Goal: Complete application form: Complete application form

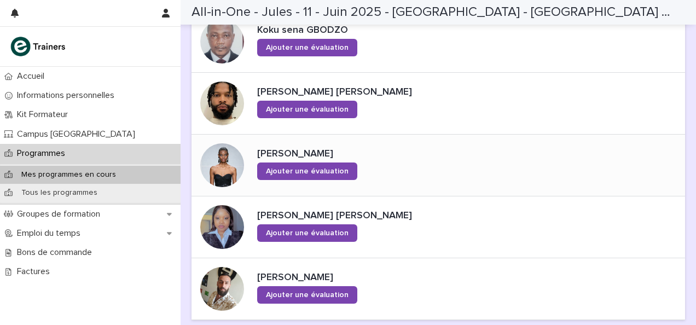
scroll to position [821, 0]
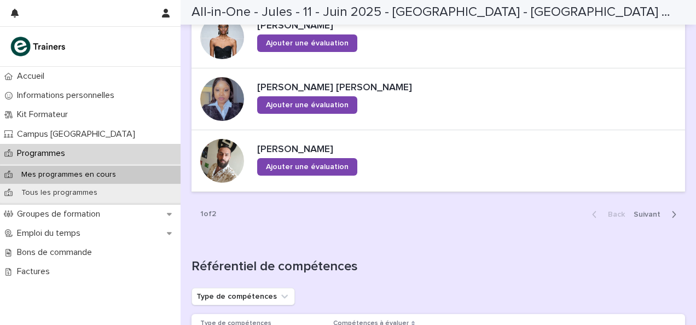
click at [651, 211] on span "Next" at bounding box center [650, 215] width 33 height 8
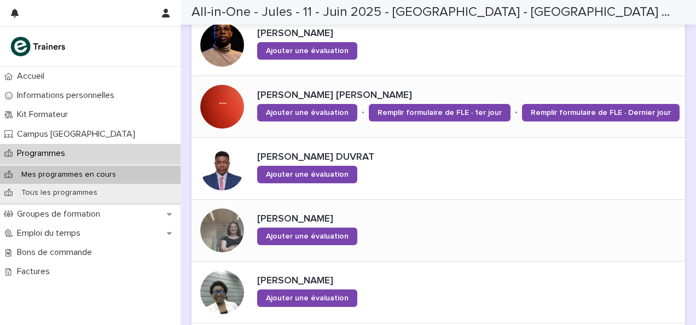
scroll to position [235, 0]
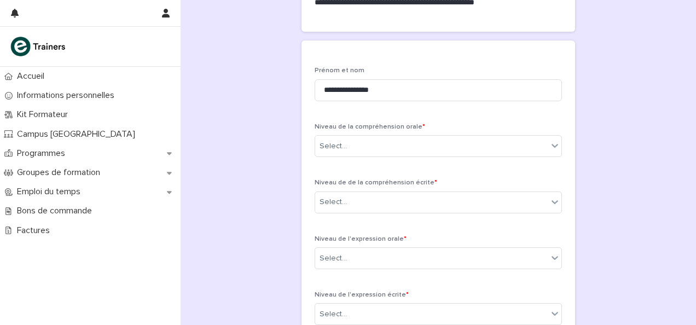
scroll to position [219, 0]
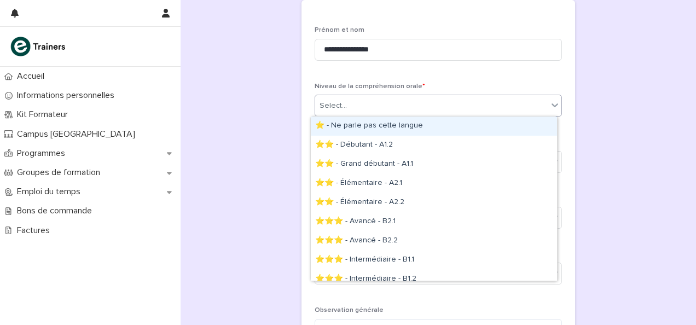
click at [334, 98] on div "Select..." at bounding box center [431, 106] width 233 height 18
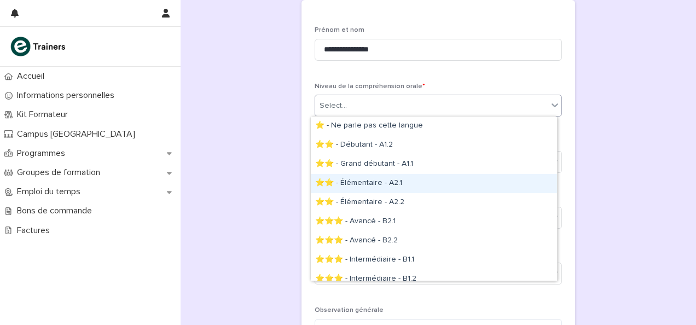
scroll to position [66, 0]
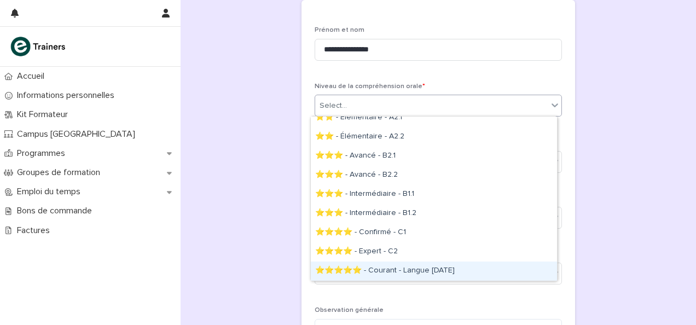
click at [385, 266] on div "⭐⭐⭐⭐⭐ - Courant - Langue [DATE]" at bounding box center [434, 271] width 246 height 19
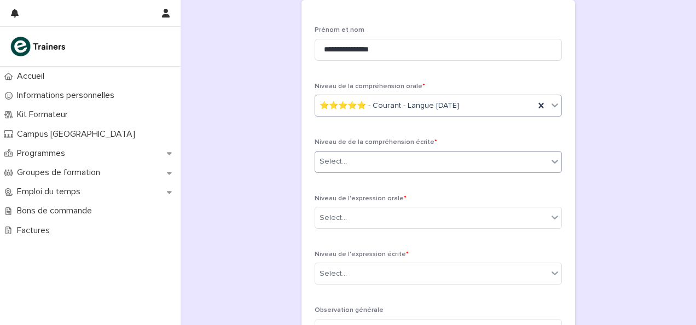
click at [356, 162] on div "Select..." at bounding box center [431, 162] width 233 height 18
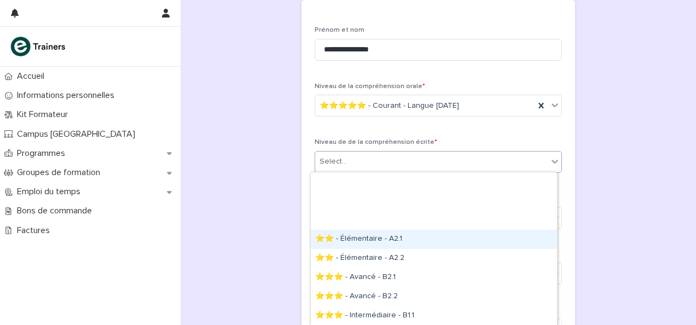
scroll to position [77, 0]
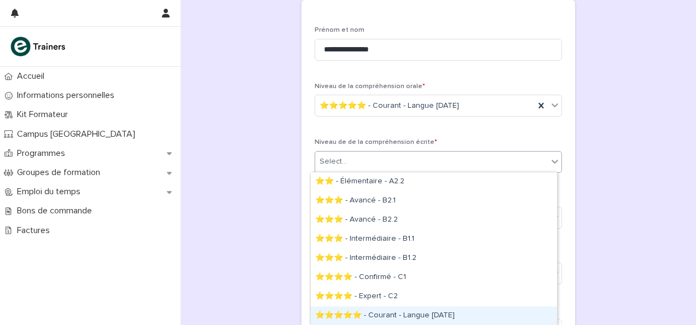
click at [394, 311] on div "⭐⭐⭐⭐⭐ - Courant - Langue natale" at bounding box center [434, 315] width 246 height 19
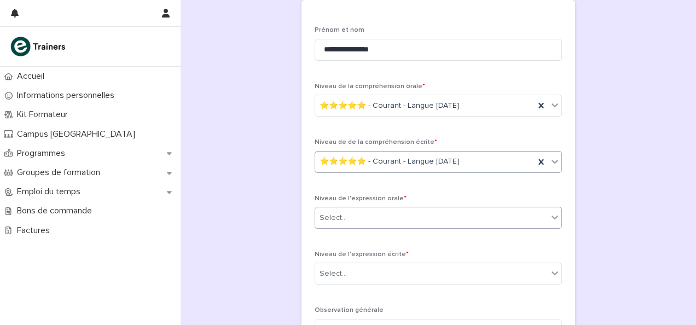
click at [372, 217] on div "Select..." at bounding box center [431, 218] width 233 height 18
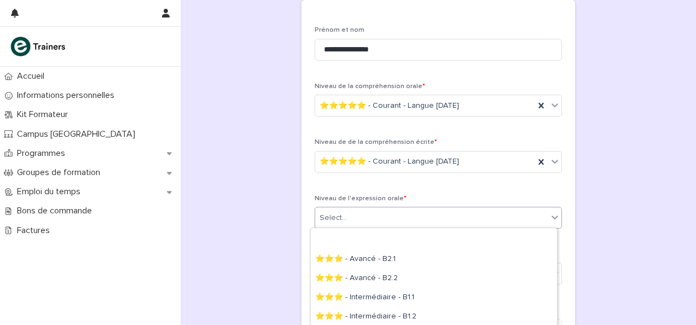
scroll to position [132, 0]
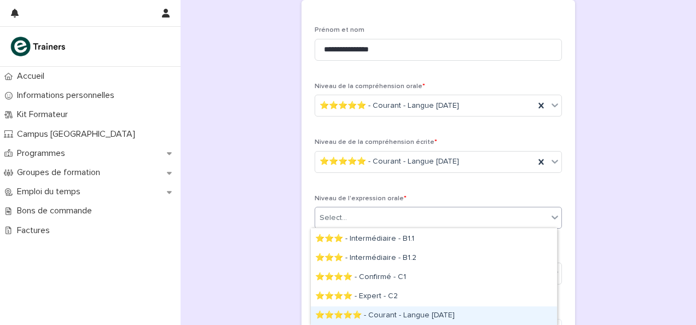
click at [396, 316] on div "⭐⭐⭐⭐⭐ - Courant - Langue natale" at bounding box center [434, 315] width 246 height 19
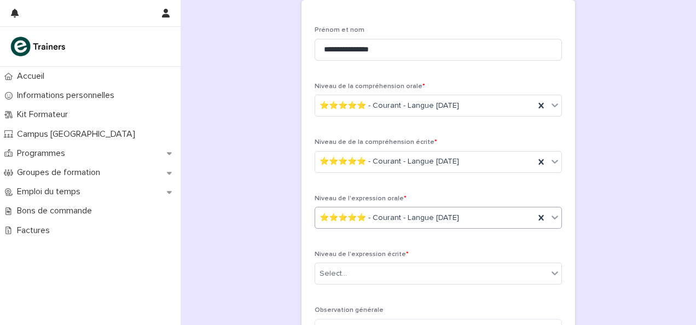
click at [251, 224] on div "**********" at bounding box center [439, 86] width 494 height 608
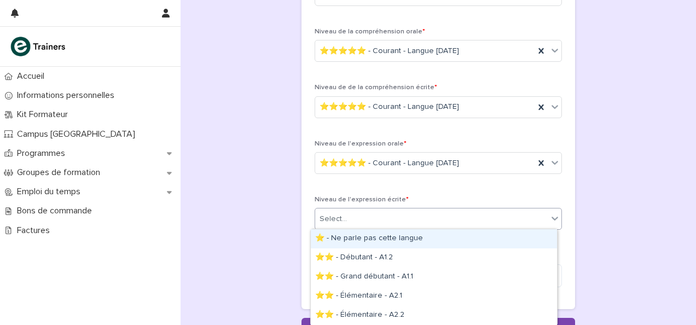
click at [333, 213] on div "Select..." at bounding box center [333, 218] width 27 height 11
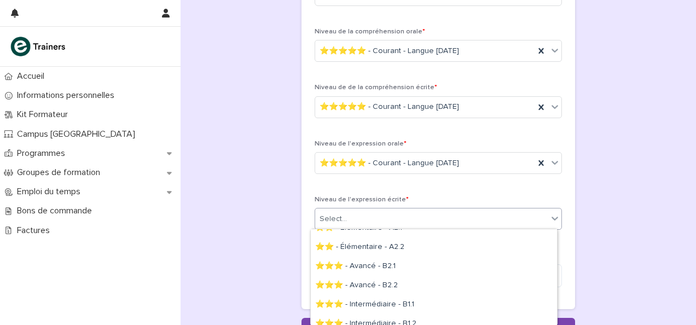
scroll to position [133, 0]
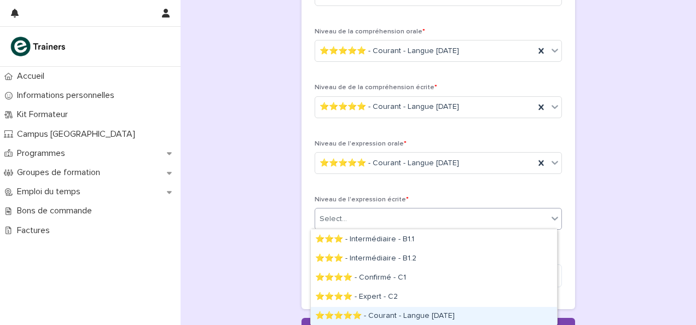
click at [402, 310] on div "⭐⭐⭐⭐⭐ - Courant - Langue [DATE]" at bounding box center [434, 316] width 246 height 19
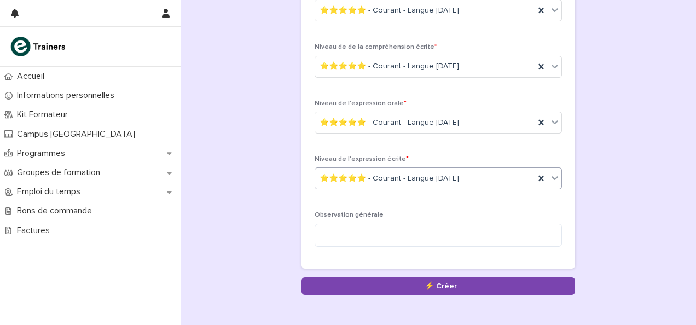
scroll to position [328, 0]
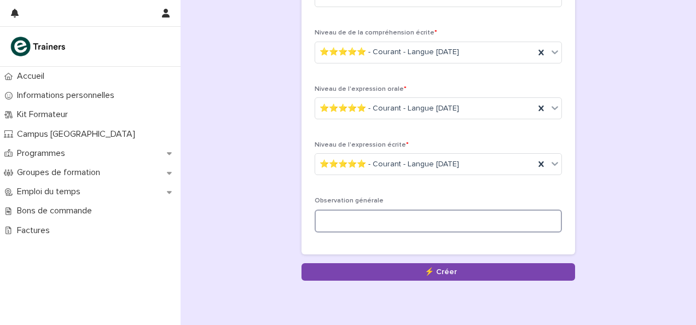
click at [335, 223] on textarea at bounding box center [438, 221] width 247 height 23
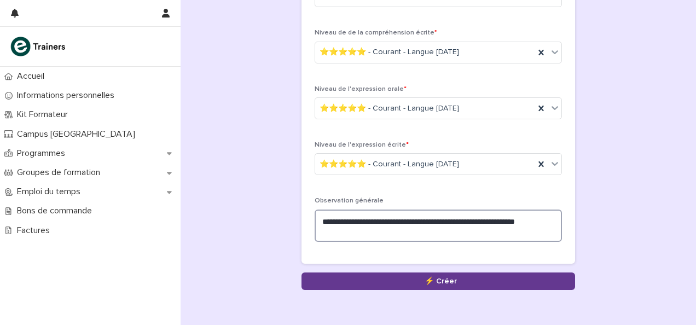
type textarea "**********"
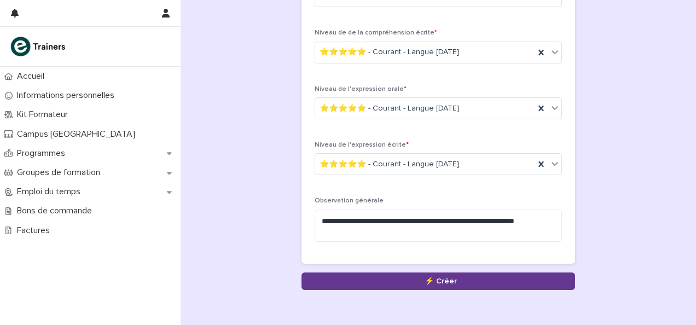
click at [364, 277] on button "Save" at bounding box center [438, 281] width 274 height 18
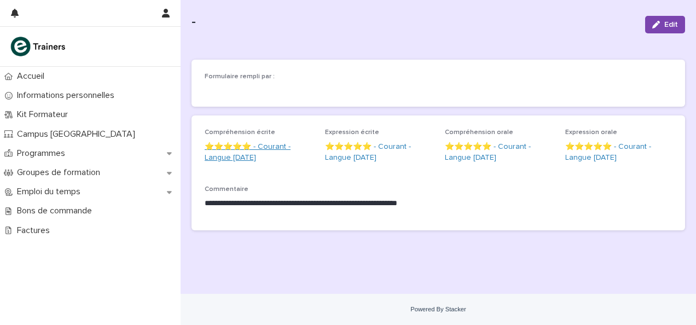
scroll to position [38, 0]
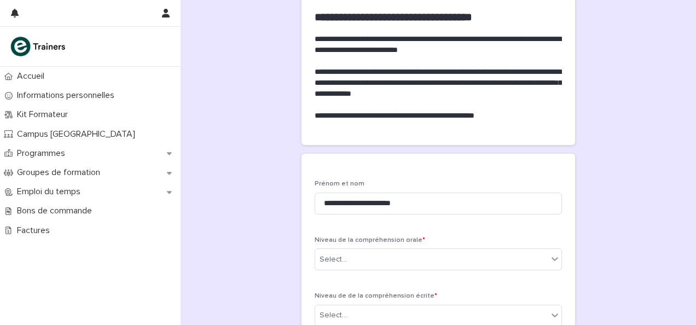
scroll to position [164, 0]
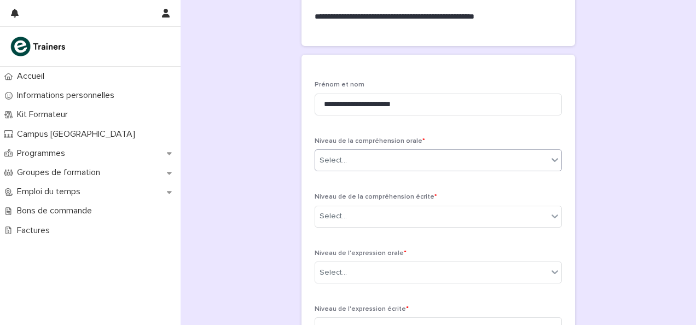
click at [371, 161] on div "Select..." at bounding box center [431, 161] width 233 height 18
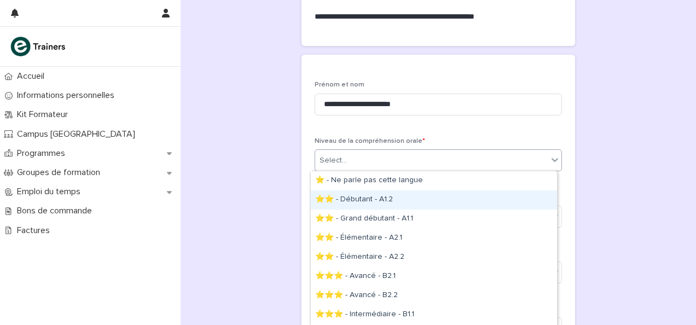
scroll to position [76, 0]
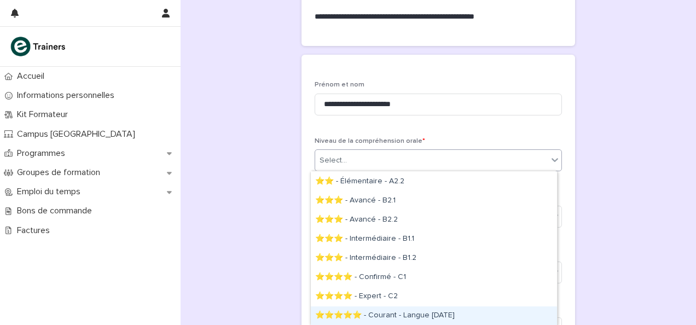
click at [373, 314] on div "⭐⭐⭐⭐⭐ - Courant - Langue natale" at bounding box center [434, 315] width 246 height 19
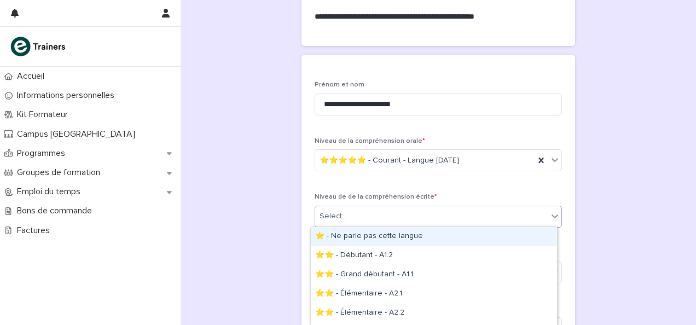
click at [372, 216] on div "Select..." at bounding box center [431, 216] width 233 height 18
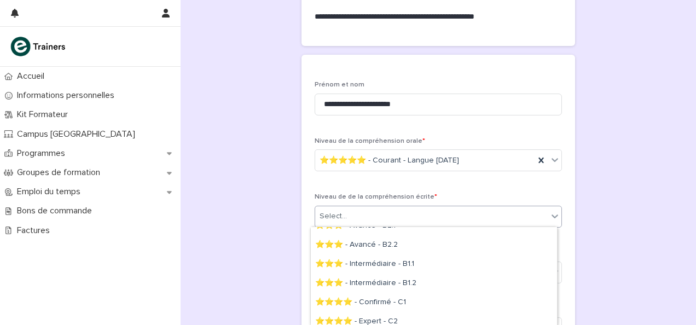
scroll to position [131, 0]
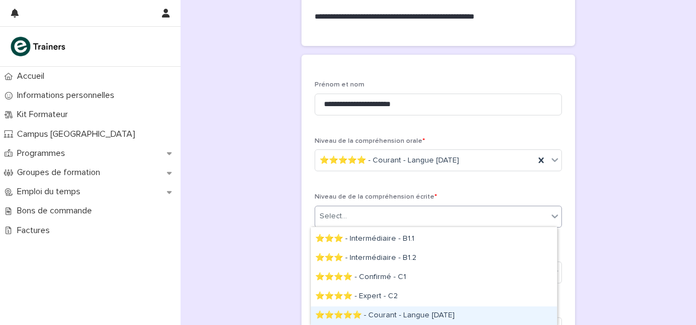
click at [396, 311] on div "⭐⭐⭐⭐⭐ - Courant - Langue natale" at bounding box center [434, 315] width 246 height 19
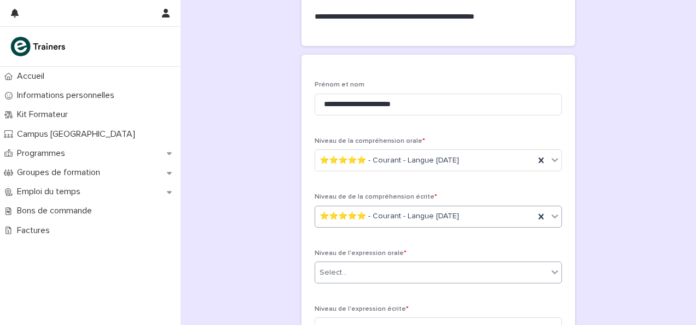
scroll to position [328, 0]
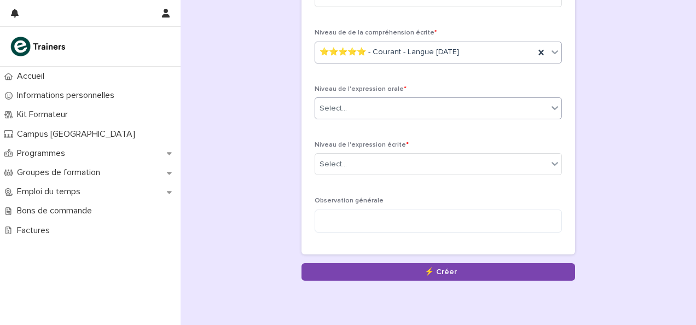
click at [368, 109] on div "Select..." at bounding box center [431, 109] width 233 height 18
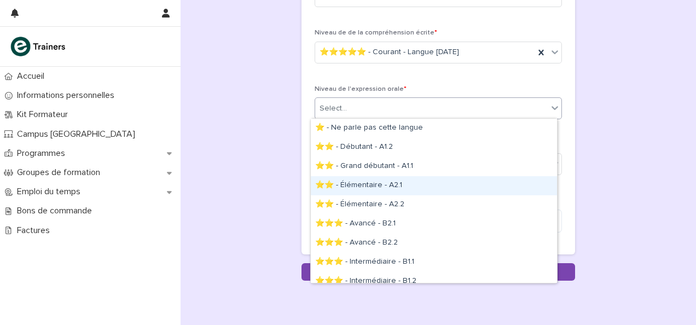
scroll to position [66, 0]
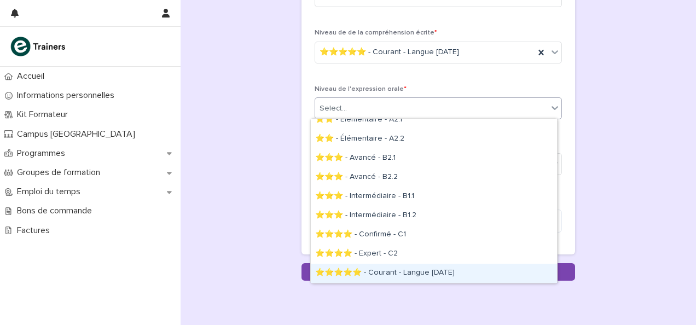
click at [391, 271] on div "⭐⭐⭐⭐⭐ - Courant - Langue [DATE]" at bounding box center [434, 273] width 246 height 19
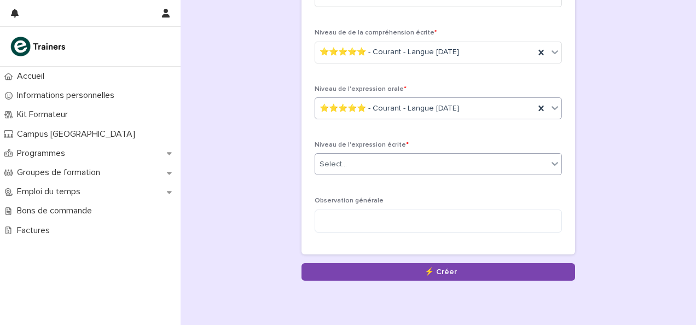
click at [373, 170] on div "Select..." at bounding box center [431, 164] width 233 height 18
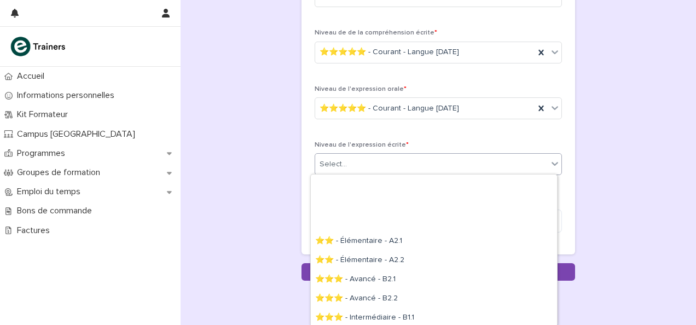
scroll to position [78, 0]
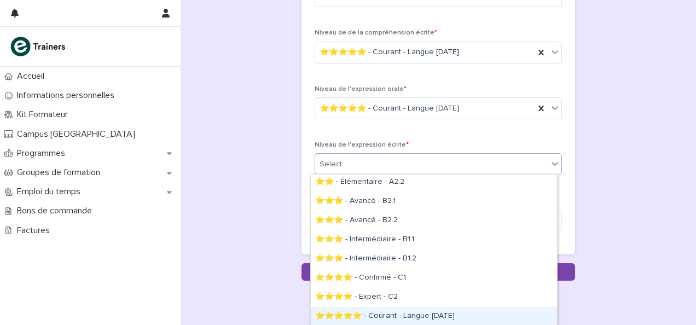
click at [413, 314] on div "⭐⭐⭐⭐⭐ - Courant - Langue [DATE]" at bounding box center [434, 316] width 246 height 19
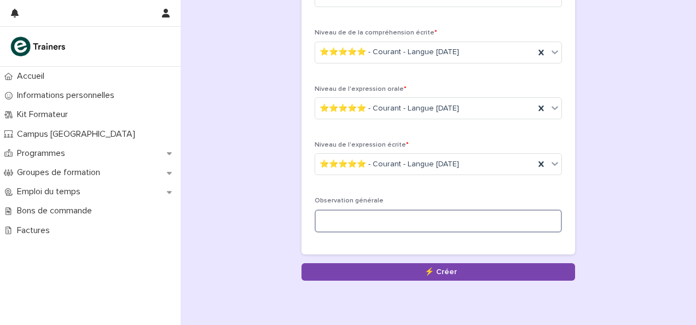
click at [374, 218] on textarea at bounding box center [438, 221] width 247 height 23
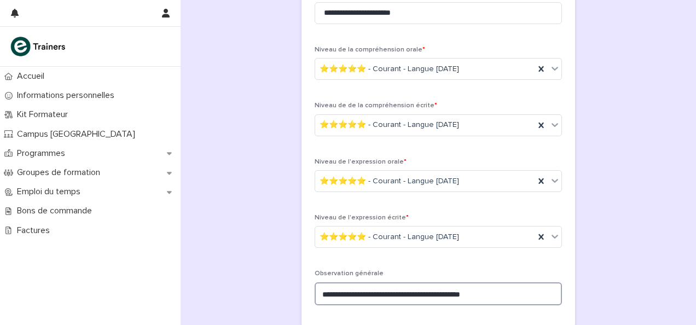
scroll to position [368, 0]
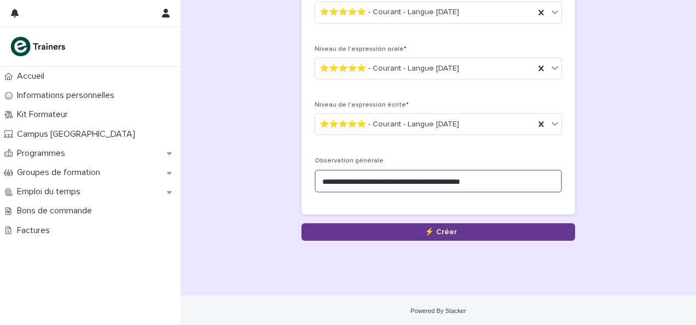
type textarea "**********"
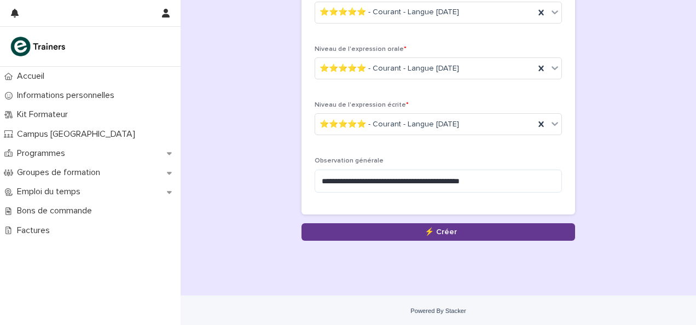
click at [367, 231] on button "Save" at bounding box center [438, 232] width 274 height 18
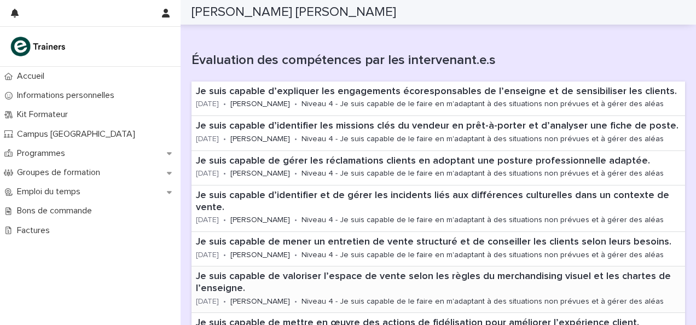
scroll to position [337, 0]
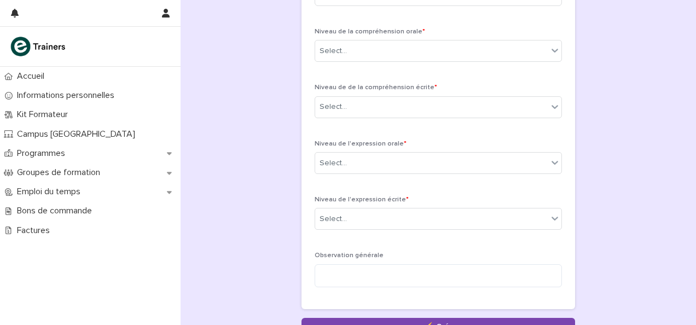
scroll to position [219, 0]
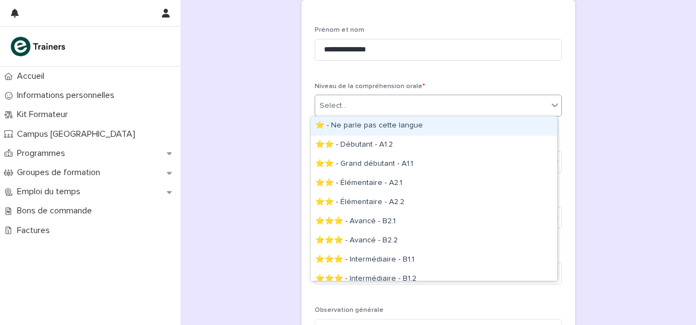
click at [360, 107] on div "Select..." at bounding box center [431, 106] width 233 height 18
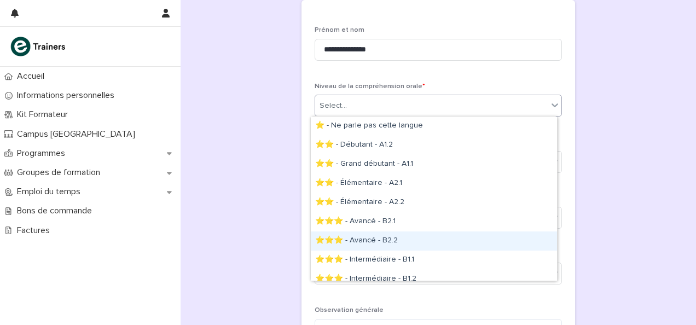
scroll to position [66, 0]
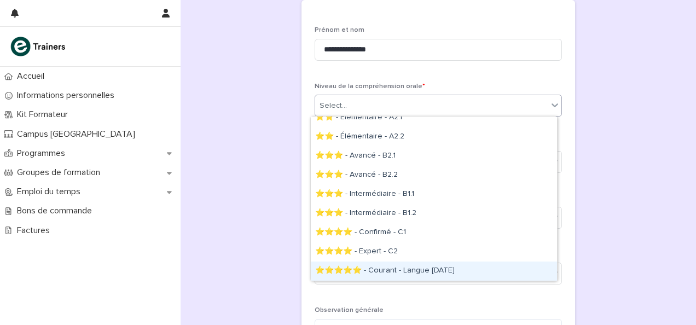
click at [386, 268] on div "⭐⭐⭐⭐⭐ - Courant - Langue [DATE]" at bounding box center [434, 271] width 246 height 19
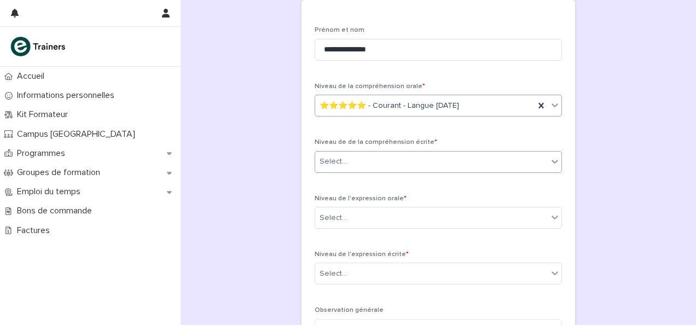
click at [359, 157] on div "Select..." at bounding box center [431, 162] width 233 height 18
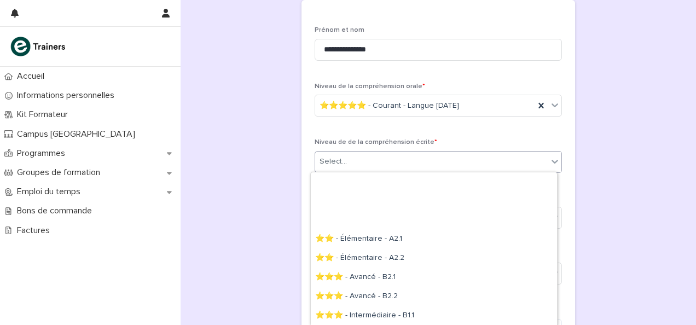
scroll to position [77, 0]
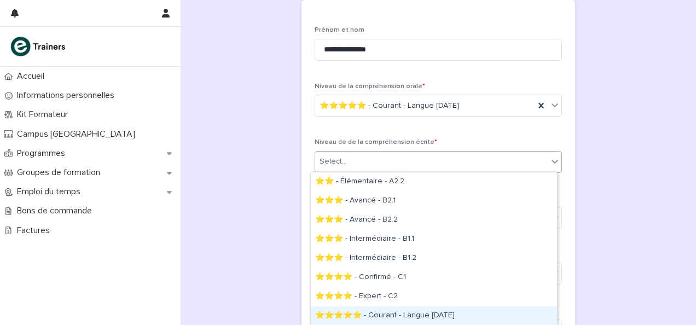
click at [386, 311] on div "⭐⭐⭐⭐⭐ - Courant - Langue natale" at bounding box center [434, 315] width 246 height 19
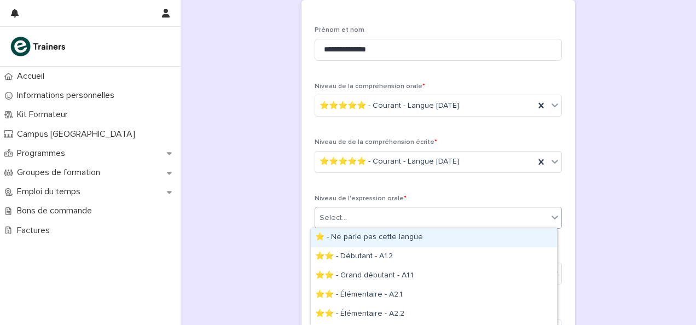
click at [372, 216] on div "Select..." at bounding box center [431, 218] width 233 height 18
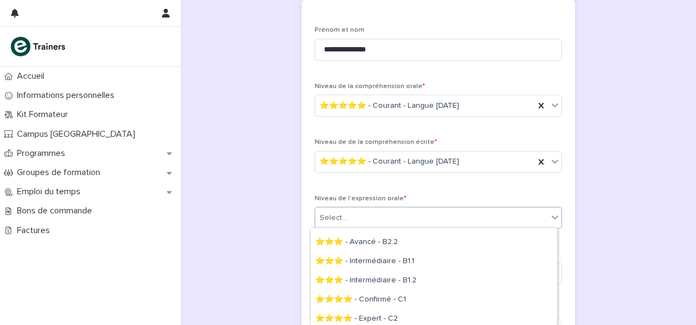
scroll to position [132, 0]
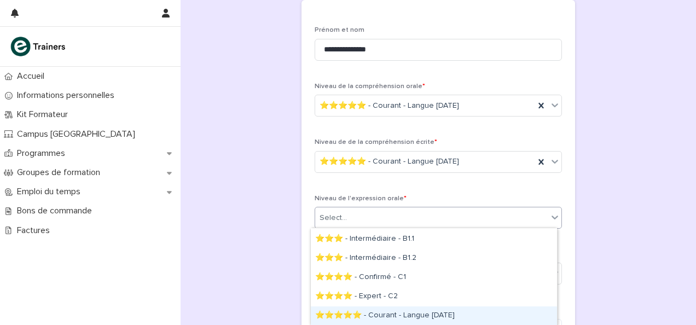
click at [388, 314] on div "⭐⭐⭐⭐⭐ - Courant - Langue natale" at bounding box center [434, 315] width 246 height 19
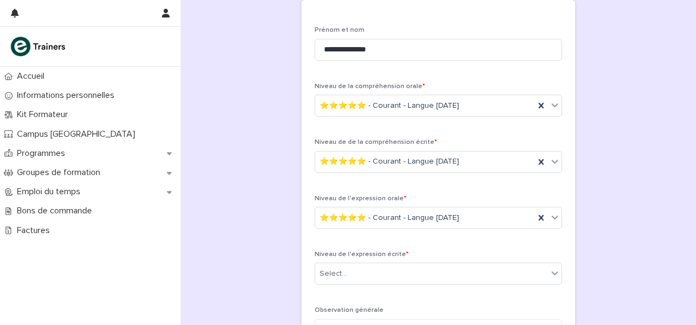
click at [231, 227] on div "**********" at bounding box center [439, 86] width 494 height 608
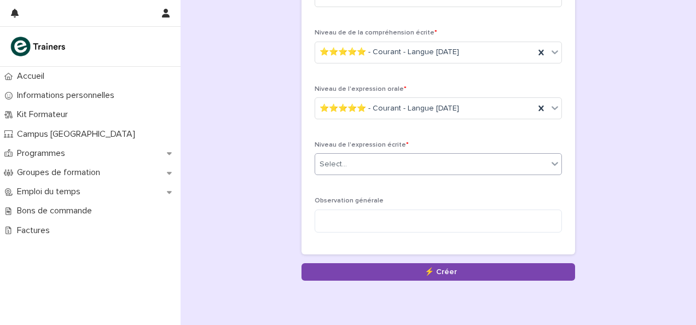
drag, startPoint x: 358, startPoint y: 163, endPoint x: 359, endPoint y: 172, distance: 9.9
click at [358, 163] on div "Select..." at bounding box center [431, 164] width 233 height 18
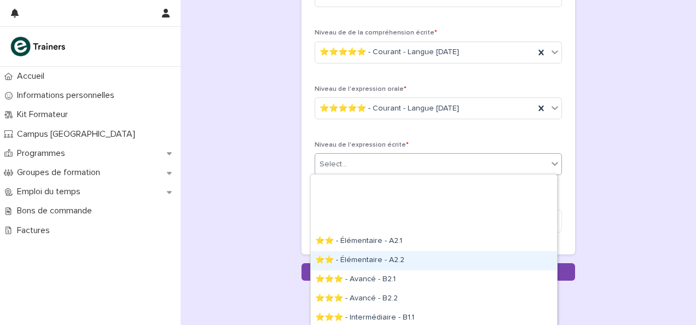
scroll to position [78, 0]
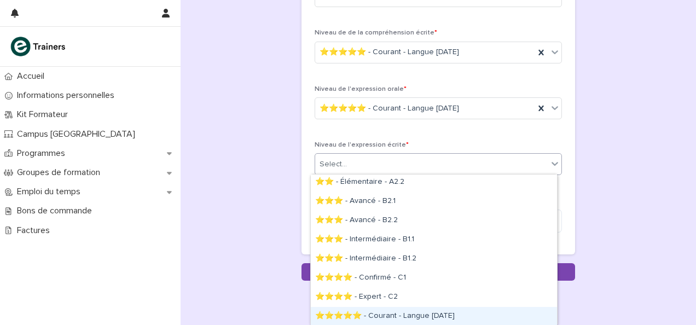
click at [399, 310] on div "⭐⭐⭐⭐⭐ - Courant - Langue natale" at bounding box center [434, 316] width 246 height 19
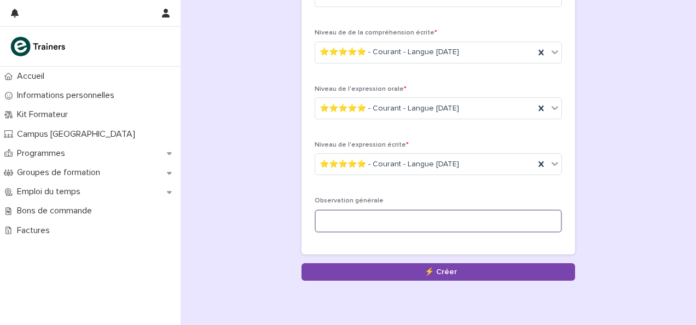
click at [367, 218] on textarea at bounding box center [438, 221] width 247 height 23
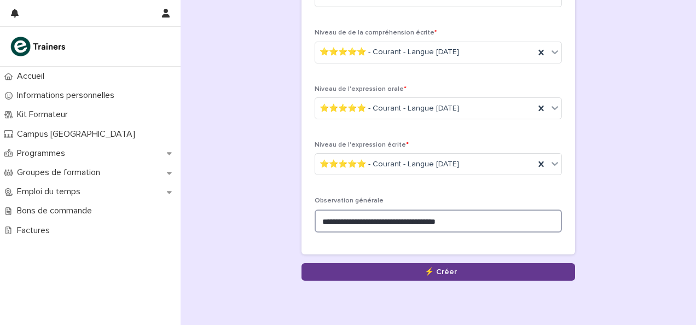
type textarea "**********"
click at [399, 269] on button "Save" at bounding box center [438, 272] width 274 height 18
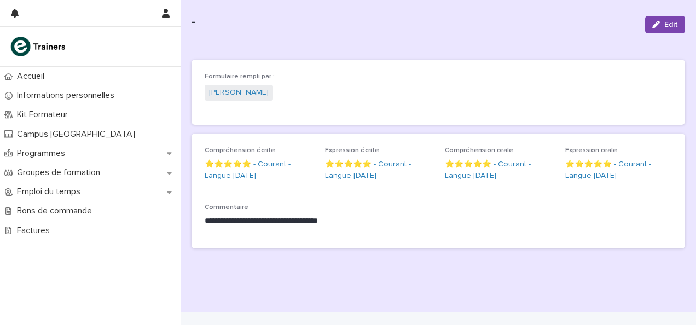
scroll to position [38, 0]
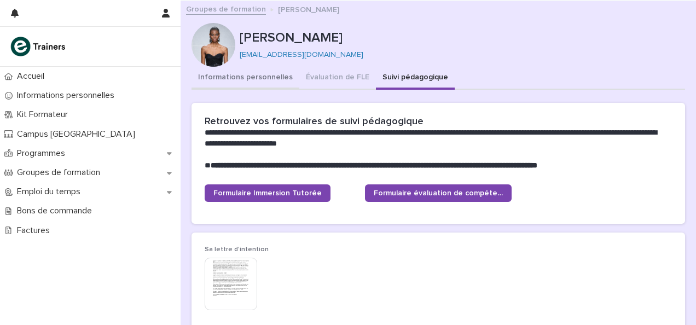
click at [271, 77] on button "Informations personnelles" at bounding box center [246, 78] width 108 height 23
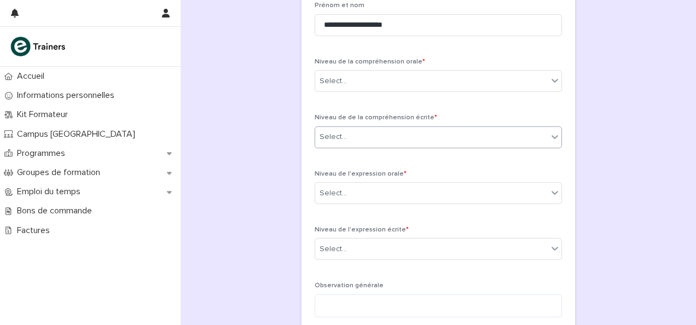
scroll to position [219, 0]
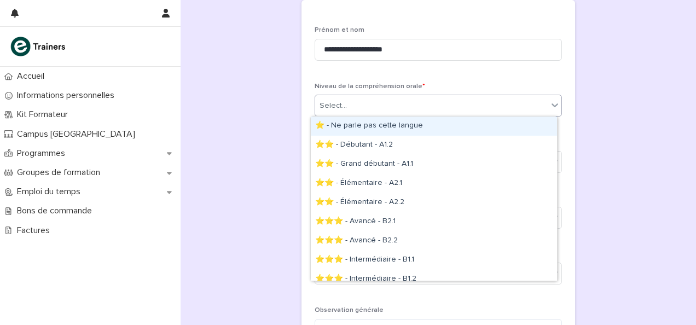
click at [351, 108] on div "Select..." at bounding box center [431, 106] width 233 height 18
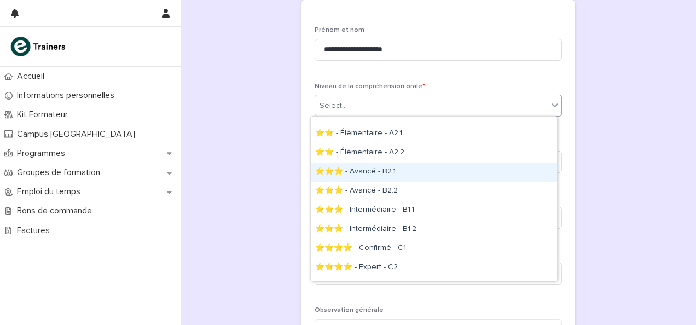
scroll to position [66, 0]
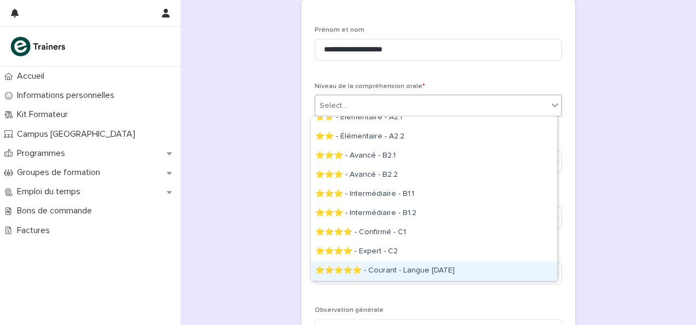
click at [395, 274] on div "⭐⭐⭐⭐⭐ - Courant - Langue [DATE]" at bounding box center [434, 271] width 246 height 19
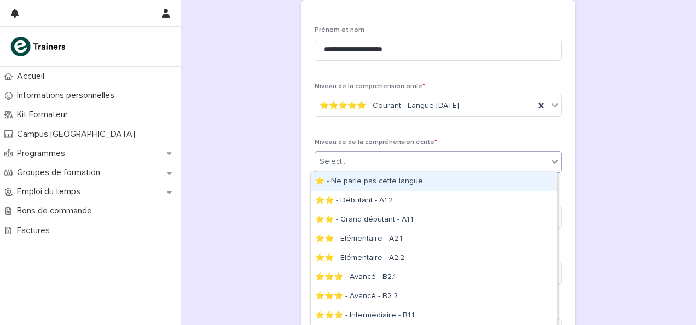
click at [370, 160] on div "Select..." at bounding box center [431, 162] width 233 height 18
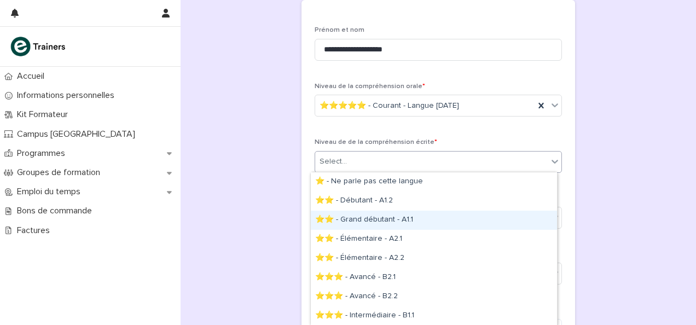
scroll to position [77, 0]
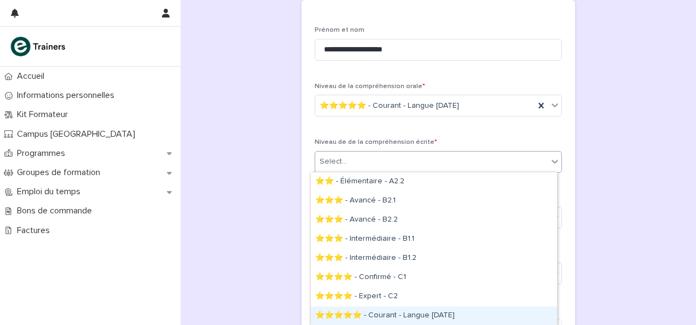
click at [406, 309] on div "⭐⭐⭐⭐⭐ - Courant - Langue natale" at bounding box center [434, 315] width 246 height 19
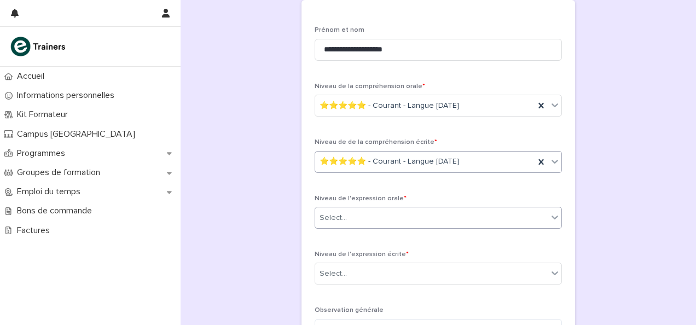
click at [372, 216] on div "Select..." at bounding box center [431, 218] width 233 height 18
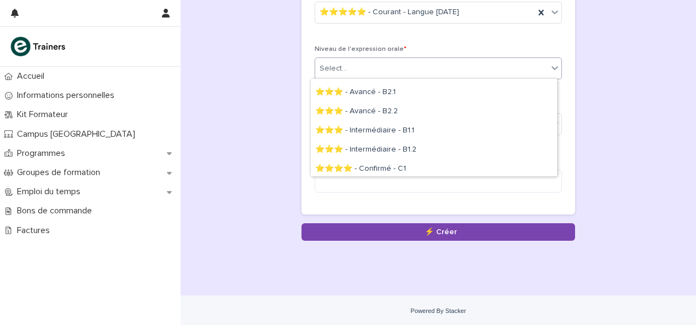
scroll to position [132, 0]
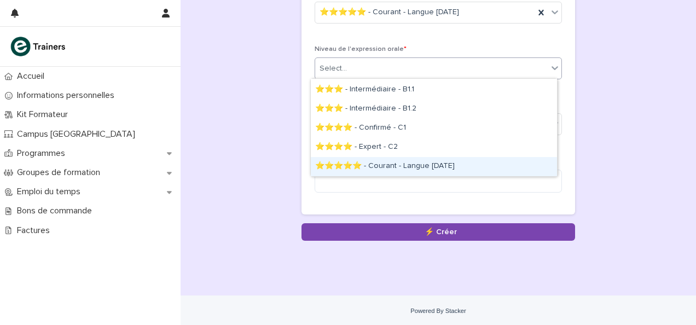
click at [391, 165] on div "⭐⭐⭐⭐⭐ - Courant - Langue natale" at bounding box center [434, 166] width 246 height 19
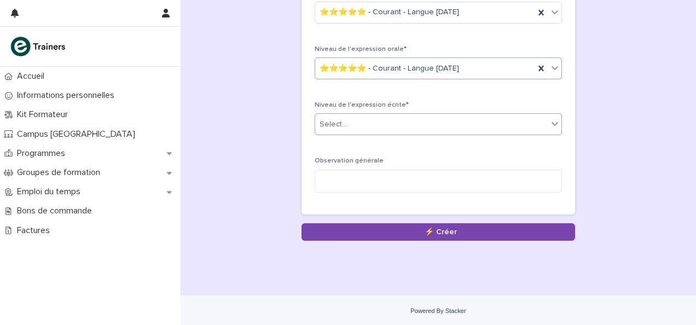
click at [368, 115] on div "Select..." at bounding box center [431, 124] width 233 height 18
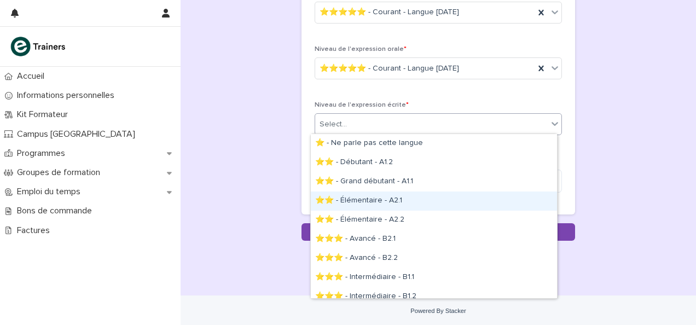
scroll to position [66, 0]
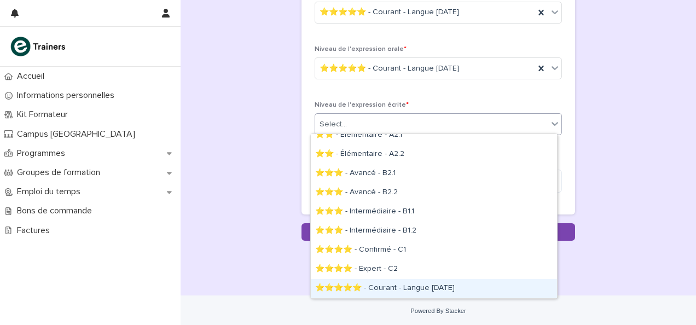
click at [425, 288] on div "⭐⭐⭐⭐⭐ - Courant - Langue natale" at bounding box center [434, 288] width 246 height 19
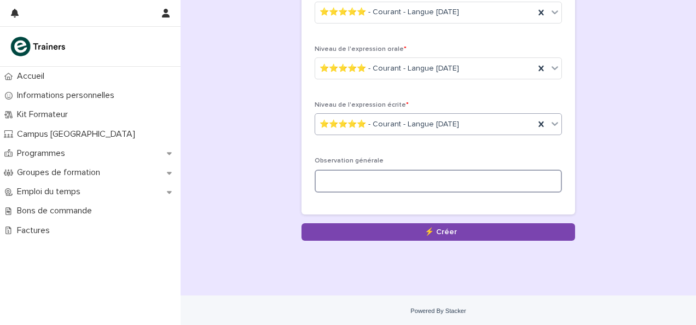
click at [376, 180] on textarea at bounding box center [438, 181] width 247 height 23
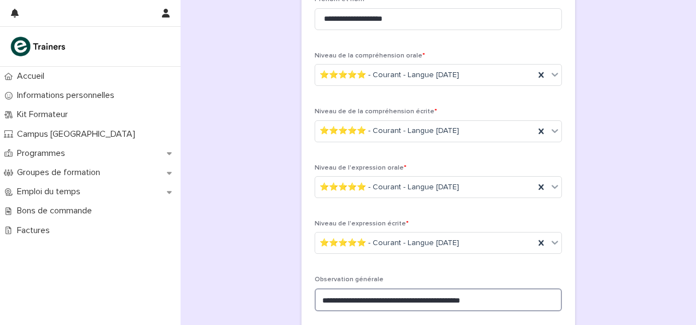
scroll to position [368, 0]
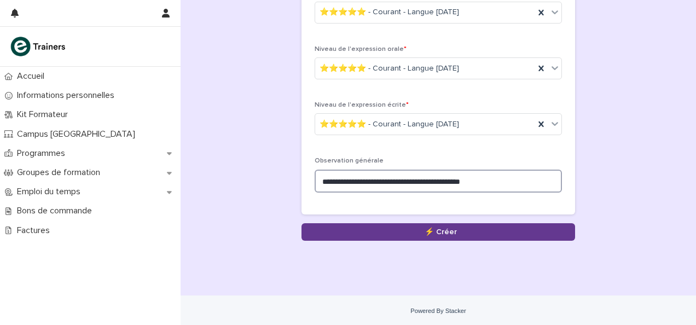
type textarea "**********"
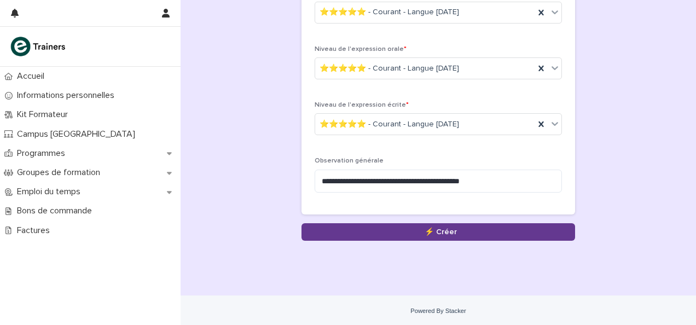
click at [367, 232] on button "Save" at bounding box center [438, 232] width 274 height 18
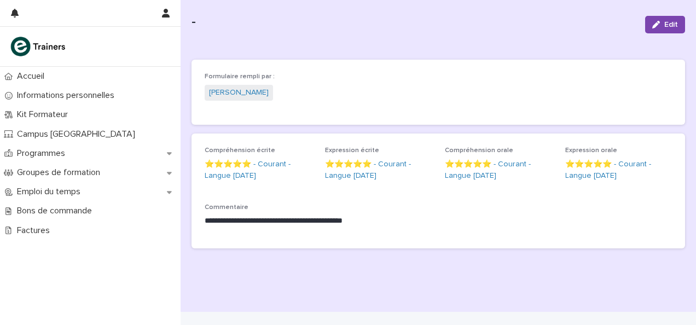
scroll to position [38, 0]
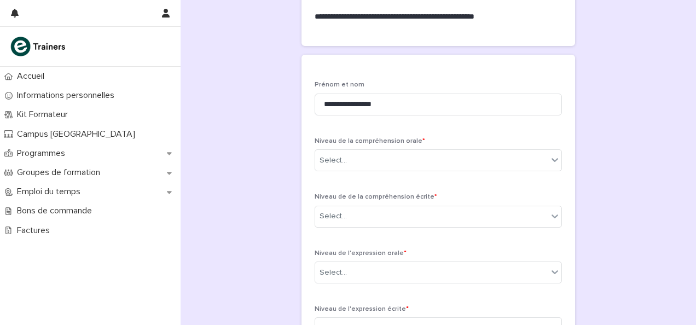
scroll to position [219, 0]
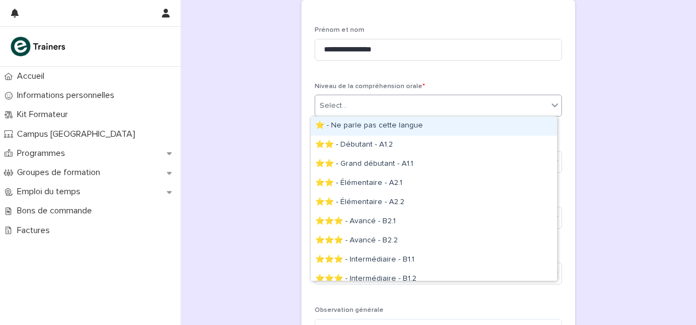
click at [364, 104] on div "Select..." at bounding box center [431, 106] width 233 height 18
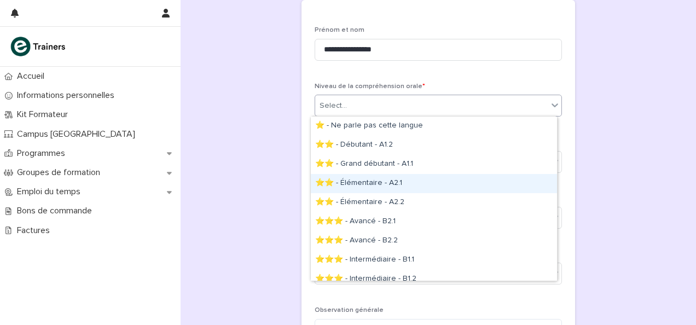
scroll to position [66, 0]
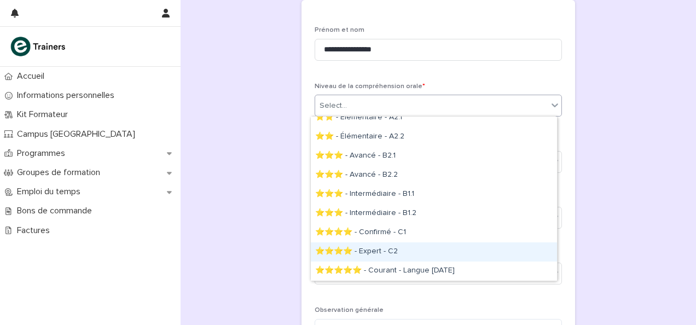
click at [395, 244] on div "⭐⭐⭐⭐ - Expert - C2" at bounding box center [434, 251] width 246 height 19
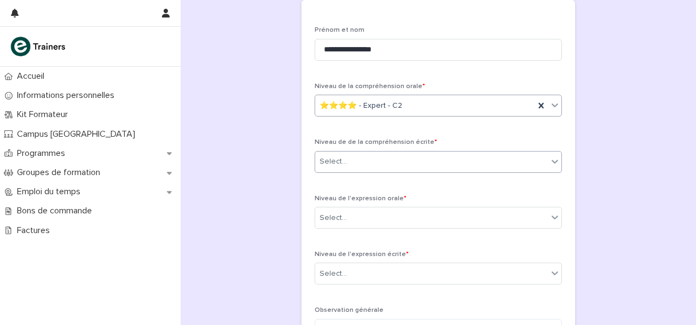
click at [384, 160] on div "Select..." at bounding box center [431, 162] width 233 height 18
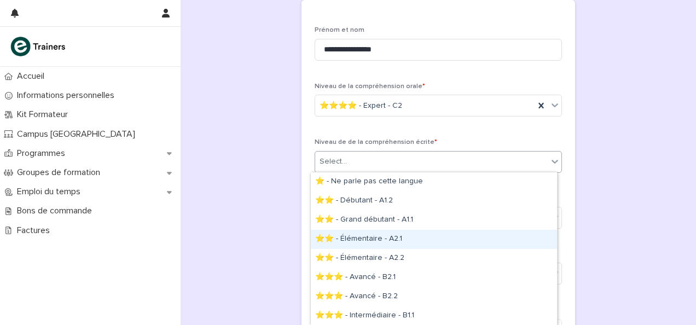
scroll to position [77, 0]
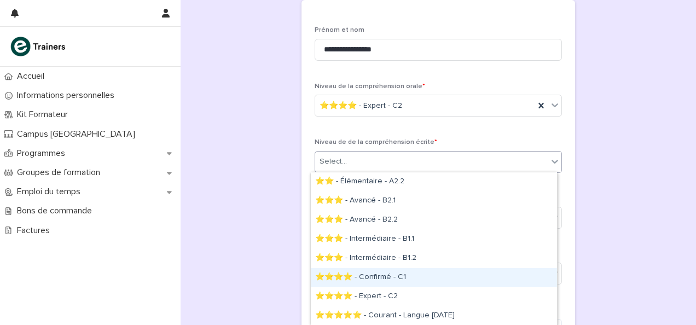
click at [398, 280] on div "⭐⭐⭐⭐ - Confirmé - C1" at bounding box center [434, 277] width 246 height 19
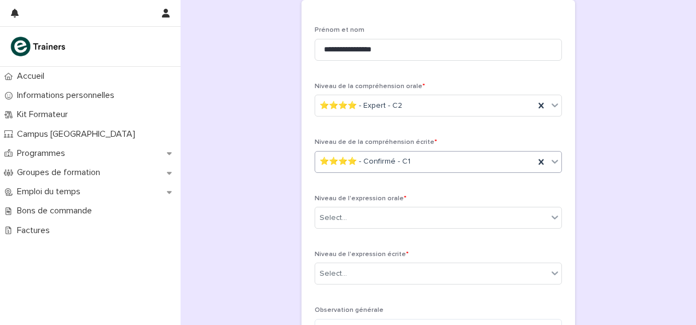
click at [237, 189] on div "**********" at bounding box center [439, 86] width 494 height 608
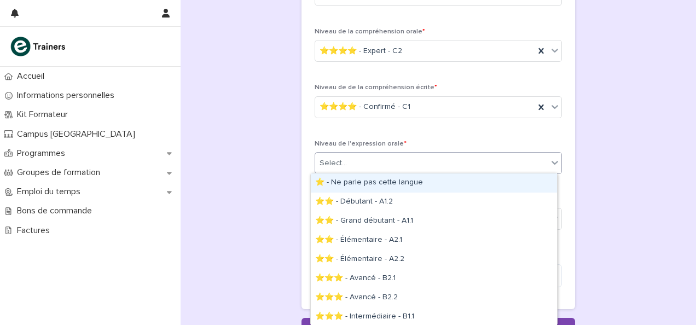
click at [334, 165] on div "Select..." at bounding box center [333, 163] width 27 height 11
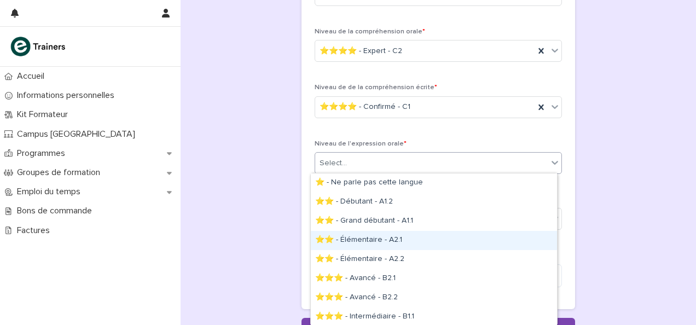
scroll to position [55, 0]
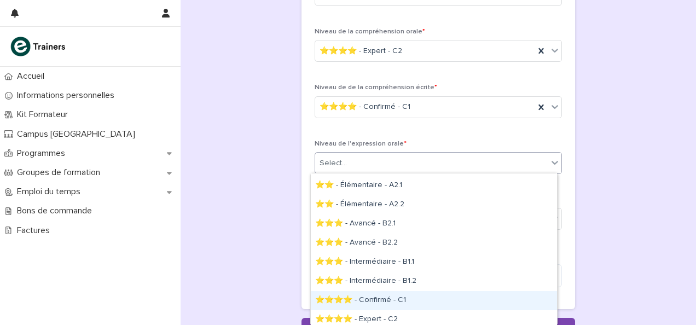
click at [390, 294] on div "⭐⭐⭐⭐ - Confirmé - C1" at bounding box center [434, 300] width 246 height 19
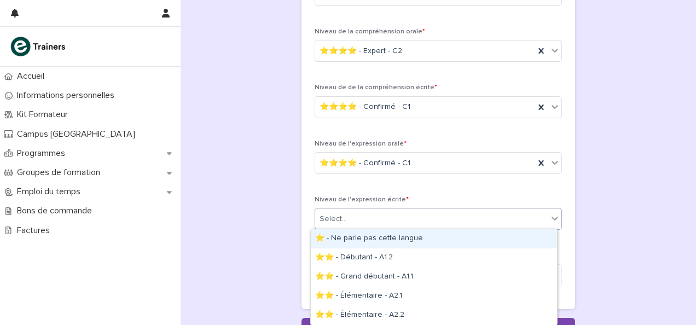
click at [352, 225] on div "Select..." at bounding box center [431, 219] width 233 height 18
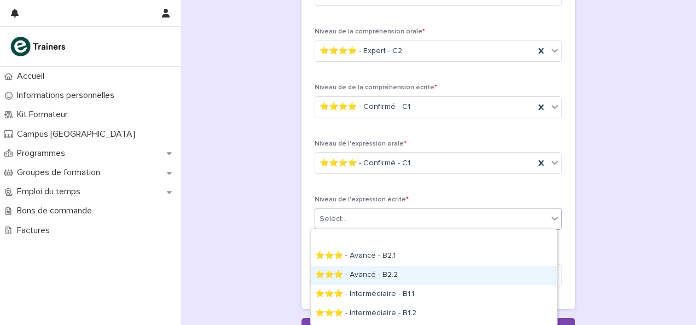
scroll to position [133, 0]
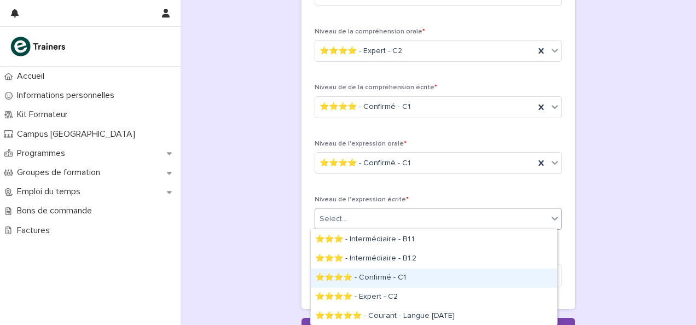
click at [397, 277] on div "⭐⭐⭐⭐ - Confirmé - C1" at bounding box center [434, 278] width 246 height 19
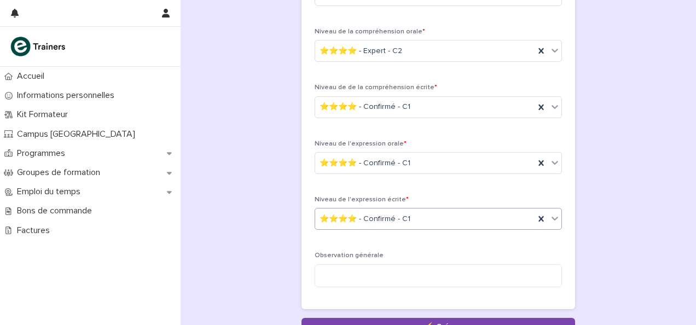
click at [391, 220] on span "⭐⭐⭐⭐ - Confirmé - C1" at bounding box center [365, 218] width 91 height 11
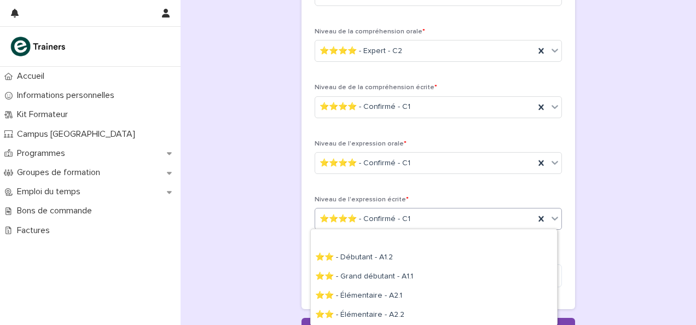
scroll to position [66, 0]
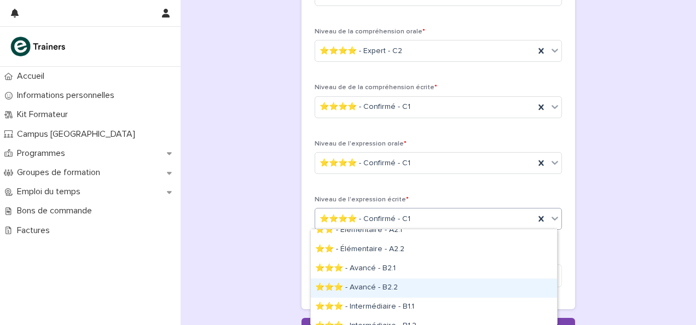
click at [407, 281] on div "⭐⭐⭐ - Avancé - B2.2" at bounding box center [434, 288] width 246 height 19
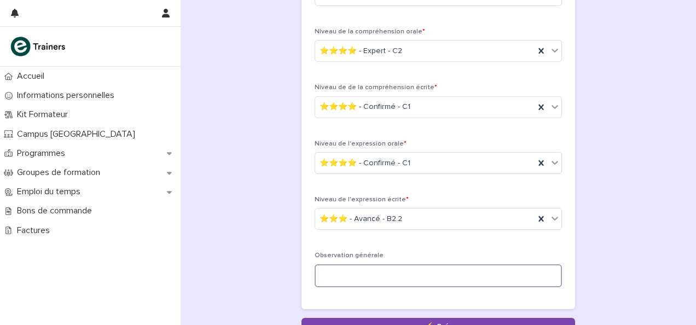
click at [407, 276] on textarea at bounding box center [438, 275] width 247 height 23
type textarea "*"
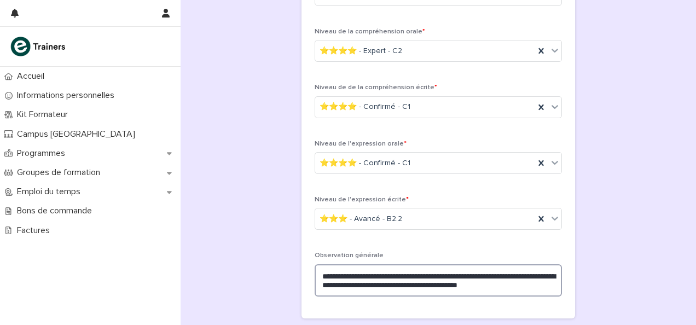
click at [517, 286] on textarea "**********" at bounding box center [438, 280] width 247 height 32
click at [464, 292] on textarea "**********" at bounding box center [438, 284] width 247 height 41
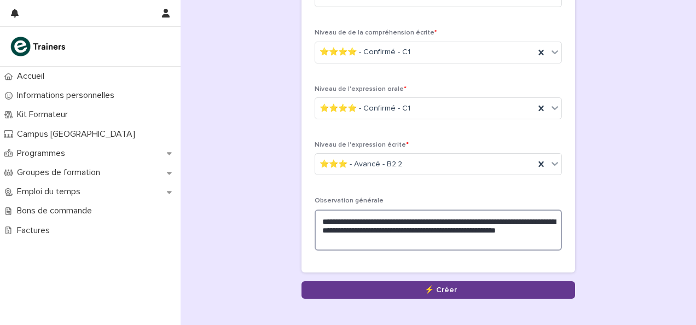
type textarea "**********"
click at [415, 283] on button "Save" at bounding box center [438, 290] width 274 height 18
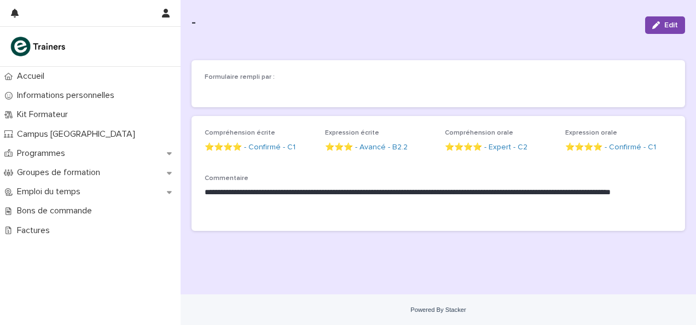
scroll to position [37, 0]
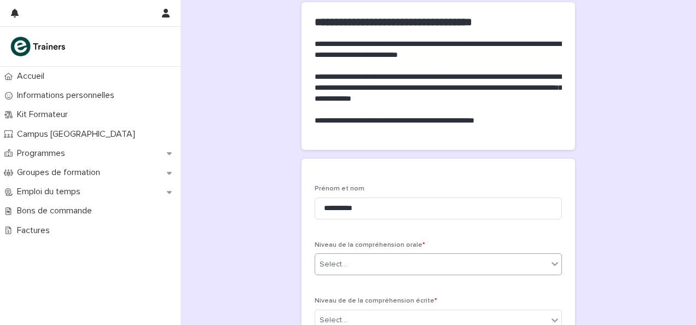
scroll to position [109, 0]
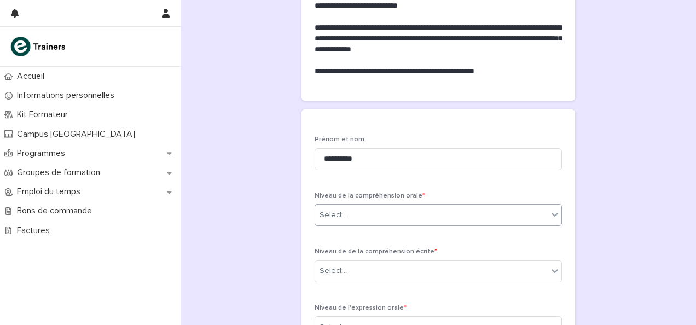
click at [358, 211] on div "Select..." at bounding box center [431, 215] width 233 height 18
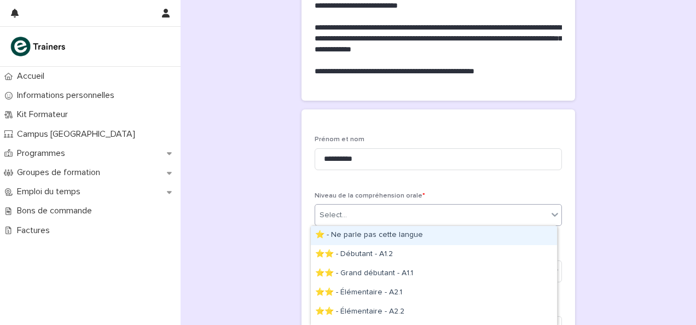
scroll to position [130, 0]
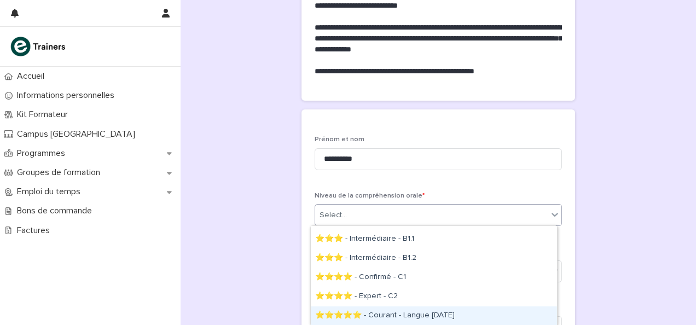
click at [378, 308] on div "⭐⭐⭐⭐⭐ - Courant - Langue [DATE]" at bounding box center [434, 315] width 246 height 19
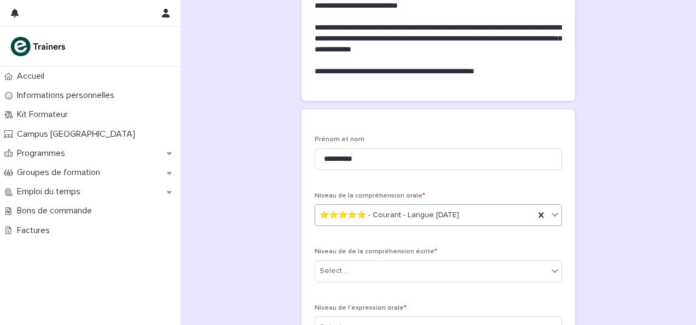
scroll to position [274, 0]
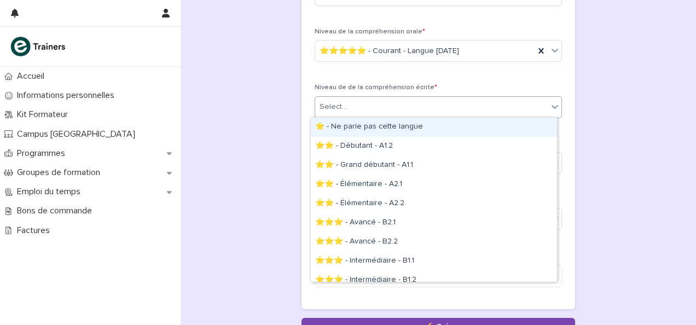
click at [338, 105] on div "Select..." at bounding box center [333, 106] width 27 height 11
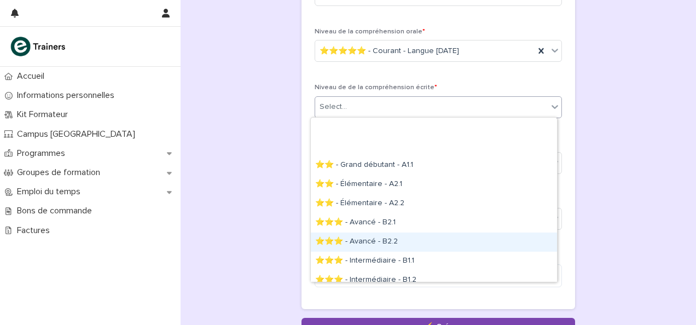
scroll to position [66, 0]
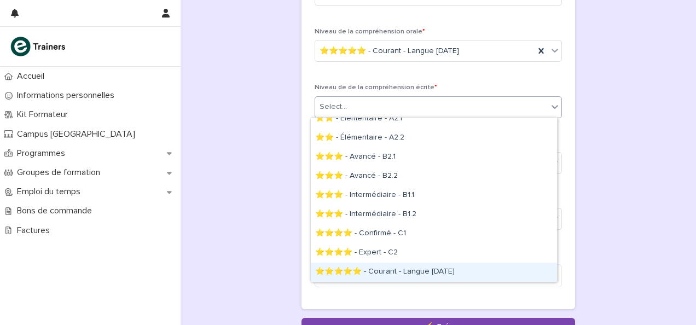
click at [387, 271] on div "⭐⭐⭐⭐⭐ - Courant - Langue [DATE]" at bounding box center [434, 272] width 246 height 19
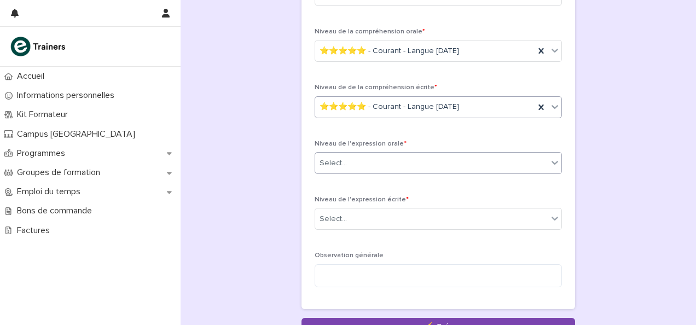
click at [366, 158] on div "Select..." at bounding box center [431, 163] width 233 height 18
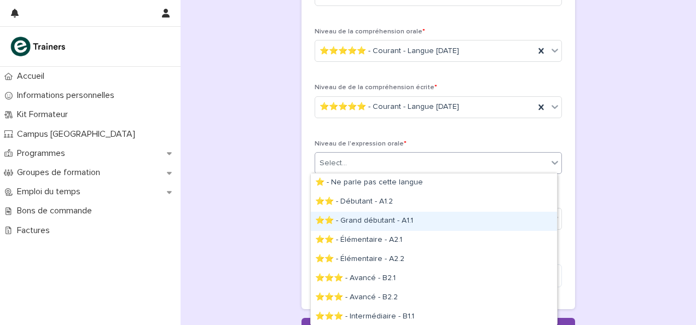
scroll to position [78, 0]
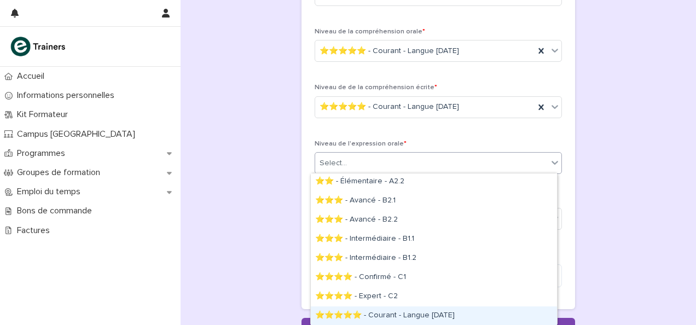
click at [404, 313] on div "⭐⭐⭐⭐⭐ - Courant - Langue [DATE]" at bounding box center [434, 315] width 246 height 19
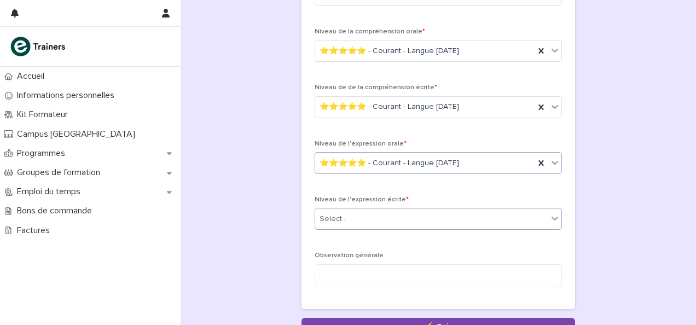
click at [353, 212] on div "Select..." at bounding box center [431, 219] width 233 height 18
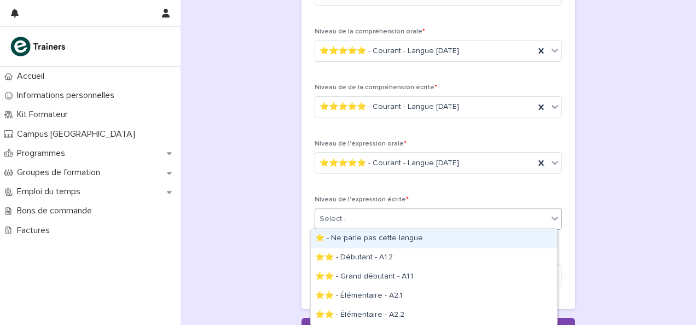
scroll to position [133, 0]
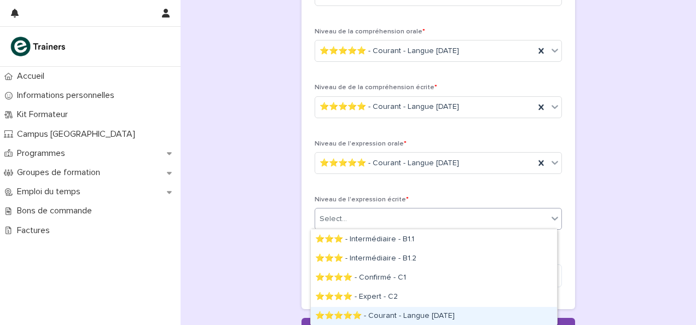
click at [383, 316] on div "⭐⭐⭐⭐⭐ - Courant - Langue [DATE]" at bounding box center [434, 316] width 246 height 19
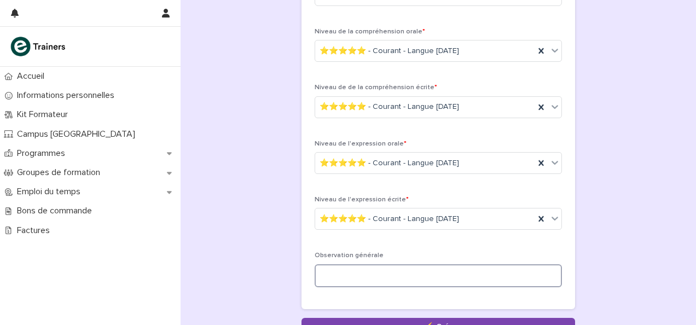
click at [324, 276] on textarea at bounding box center [438, 275] width 247 height 23
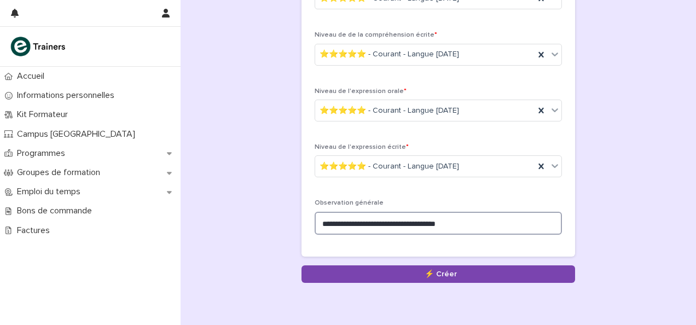
scroll to position [368, 0]
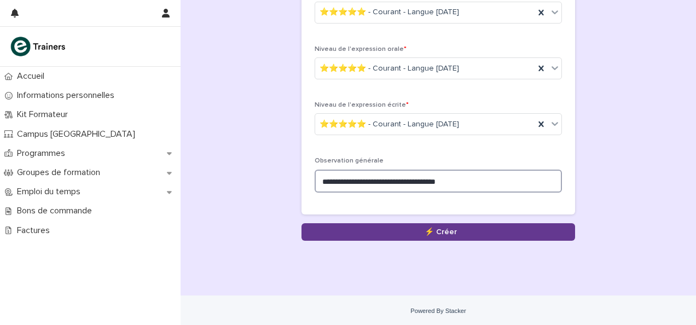
type textarea "**********"
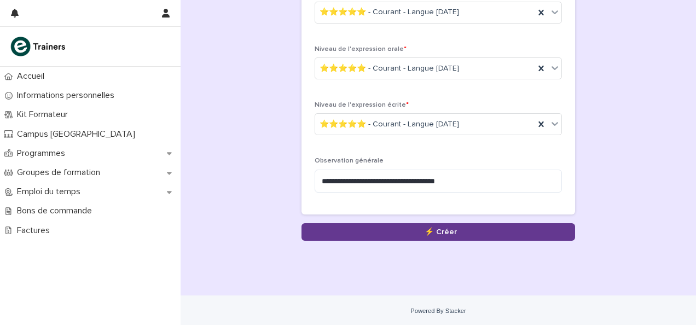
click at [401, 223] on button "Save" at bounding box center [438, 232] width 274 height 18
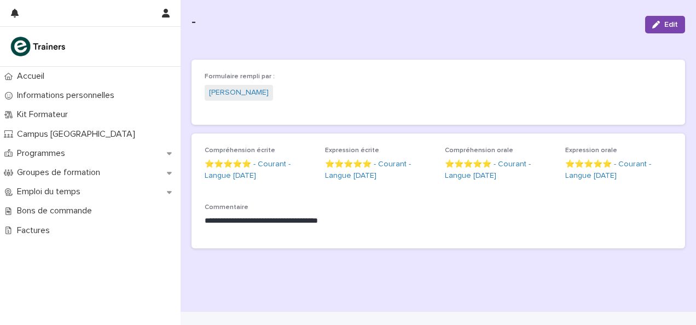
scroll to position [38, 0]
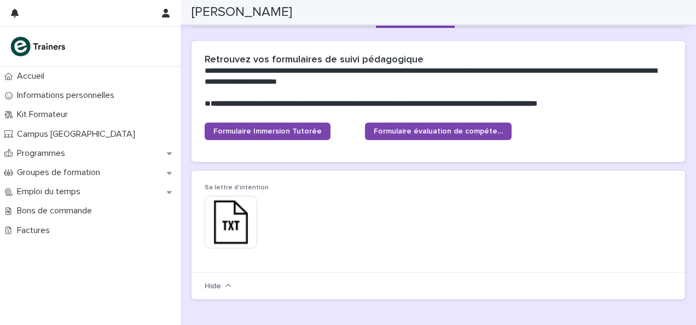
scroll to position [55, 0]
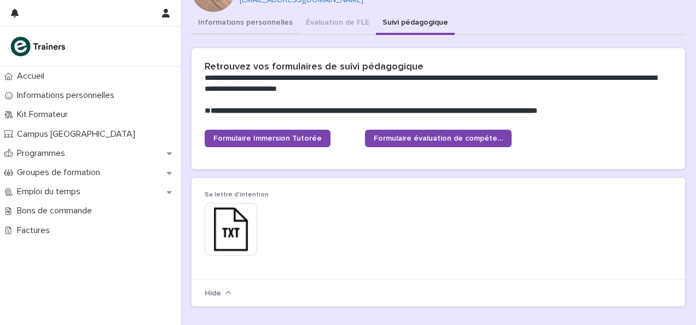
click at [250, 19] on button "Informations personnelles" at bounding box center [246, 23] width 108 height 23
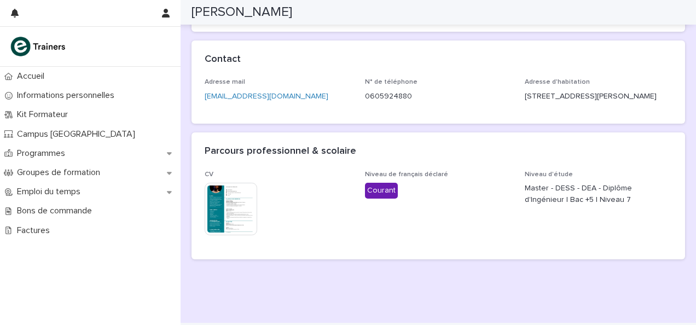
scroll to position [274, 0]
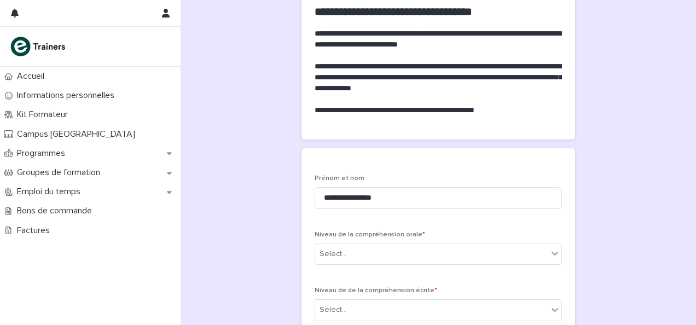
scroll to position [109, 0]
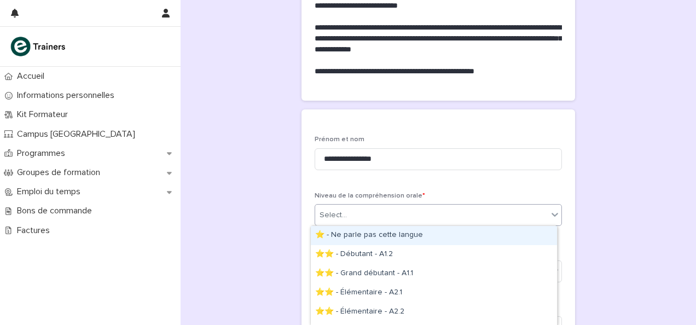
drag, startPoint x: 369, startPoint y: 212, endPoint x: 366, endPoint y: 221, distance: 9.6
click at [369, 212] on div "Select..." at bounding box center [431, 215] width 233 height 18
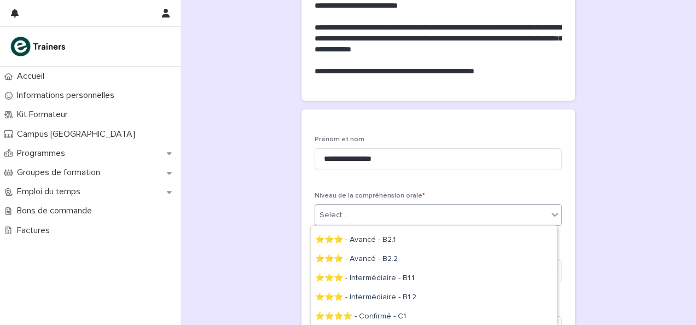
scroll to position [130, 0]
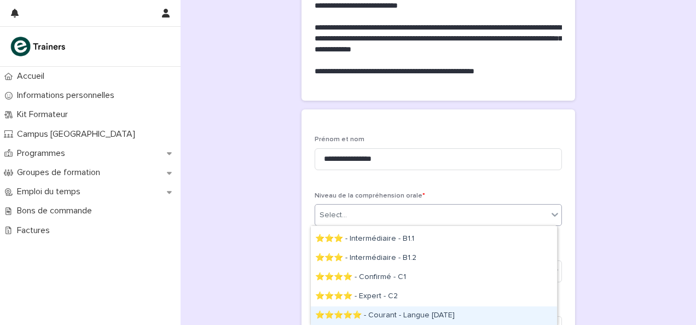
click at [372, 310] on div "⭐⭐⭐⭐⭐ - Courant - Langue [DATE]" at bounding box center [434, 315] width 246 height 19
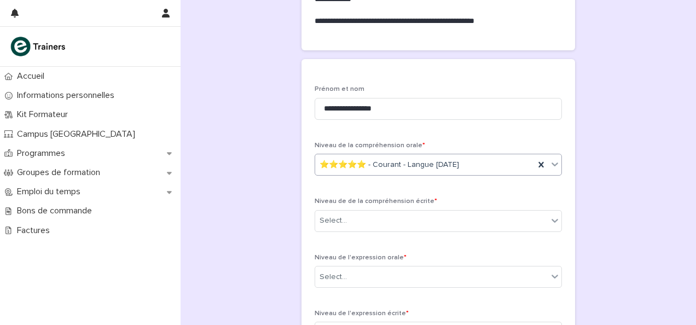
scroll to position [219, 0]
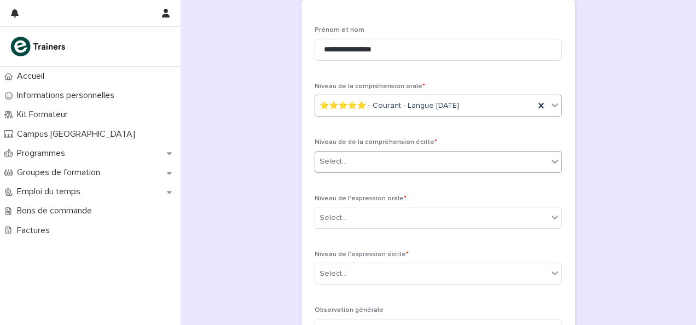
click at [345, 160] on div "Select..." at bounding box center [431, 162] width 233 height 18
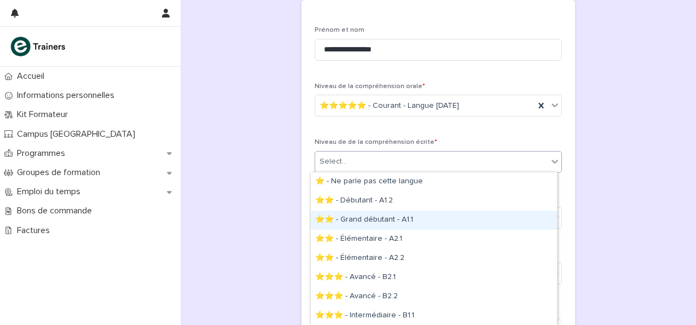
scroll to position [77, 0]
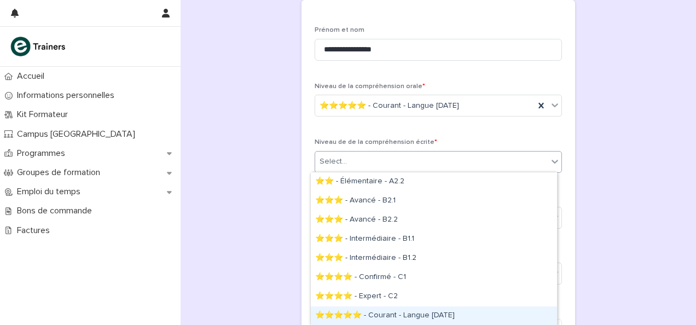
click at [382, 311] on div "⭐⭐⭐⭐⭐ - Courant - Langue natale" at bounding box center [434, 315] width 246 height 19
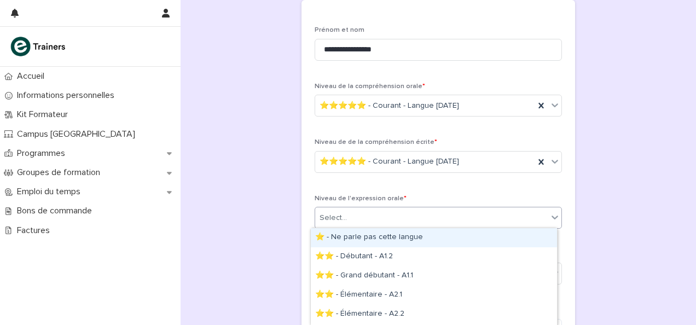
click at [348, 217] on div "Select..." at bounding box center [431, 218] width 233 height 18
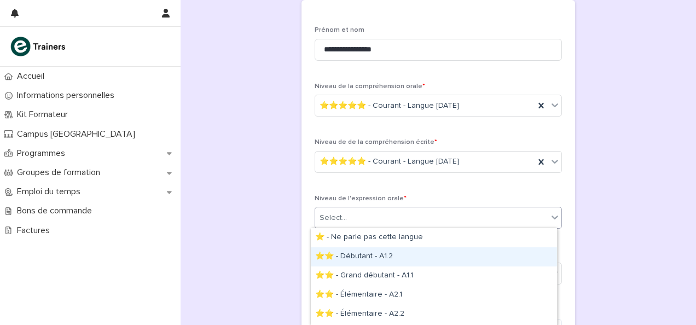
scroll to position [132, 0]
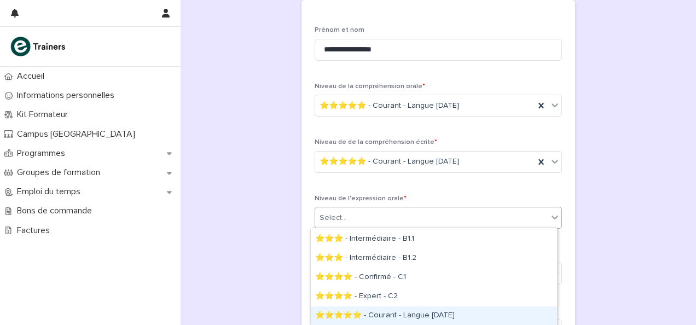
click at [387, 310] on div "⭐⭐⭐⭐⭐ - Courant - Langue natale" at bounding box center [434, 315] width 246 height 19
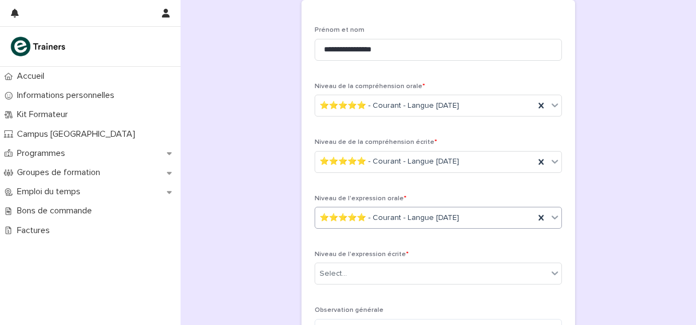
click at [255, 230] on div "**********" at bounding box center [439, 86] width 494 height 608
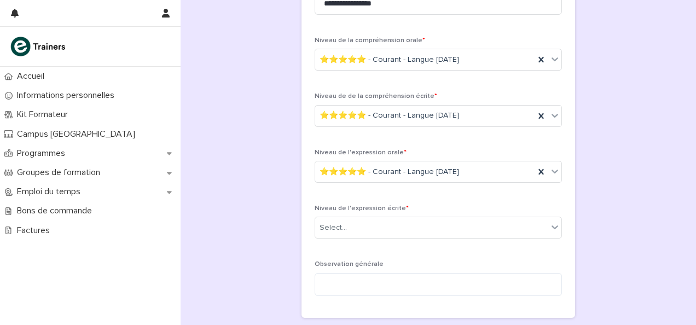
scroll to position [328, 0]
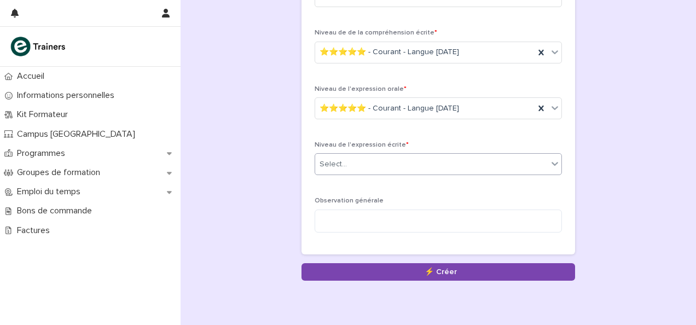
click at [357, 166] on div "Select..." at bounding box center [431, 164] width 233 height 18
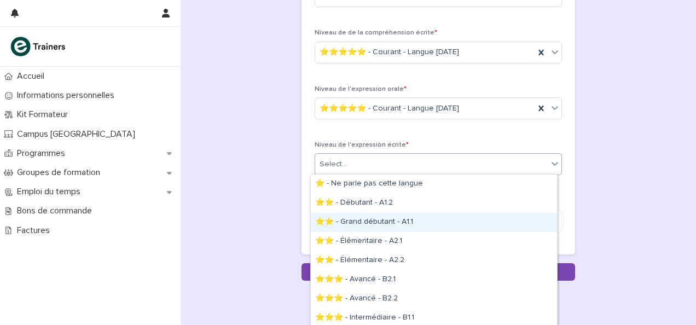
scroll to position [78, 0]
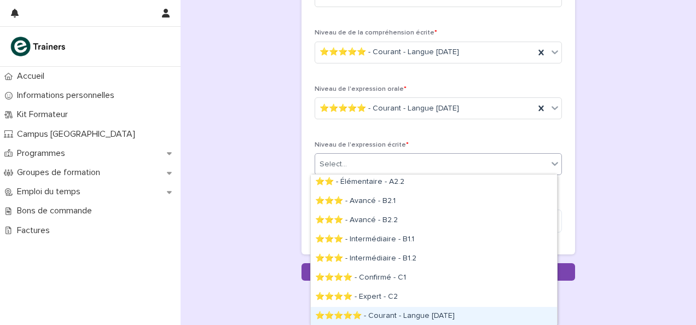
click at [396, 317] on div "⭐⭐⭐⭐⭐ - Courant - Langue [DATE]" at bounding box center [434, 316] width 246 height 19
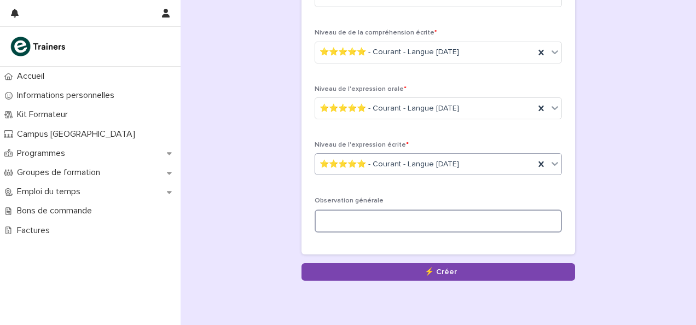
click at [375, 227] on textarea at bounding box center [438, 221] width 247 height 23
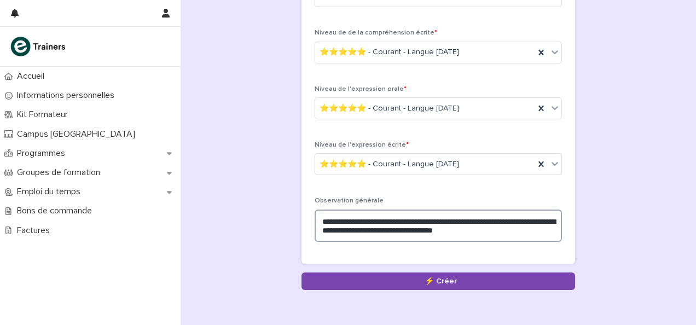
click at [468, 221] on textarea "**********" at bounding box center [438, 226] width 247 height 32
click at [380, 229] on textarea "**********" at bounding box center [438, 226] width 247 height 32
click at [404, 229] on textarea "**********" at bounding box center [438, 226] width 247 height 32
click at [523, 231] on textarea "**********" at bounding box center [438, 226] width 247 height 32
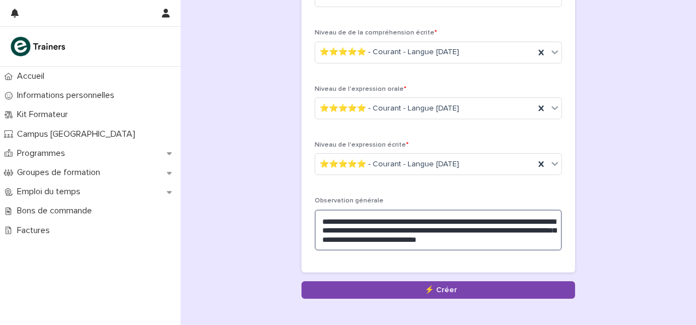
click at [503, 238] on textarea "**********" at bounding box center [438, 230] width 247 height 41
click at [501, 240] on textarea "**********" at bounding box center [438, 230] width 247 height 41
click at [524, 240] on textarea "**********" at bounding box center [438, 230] width 247 height 41
click at [377, 240] on textarea "**********" at bounding box center [438, 230] width 247 height 41
click at [523, 240] on textarea "**********" at bounding box center [438, 230] width 247 height 41
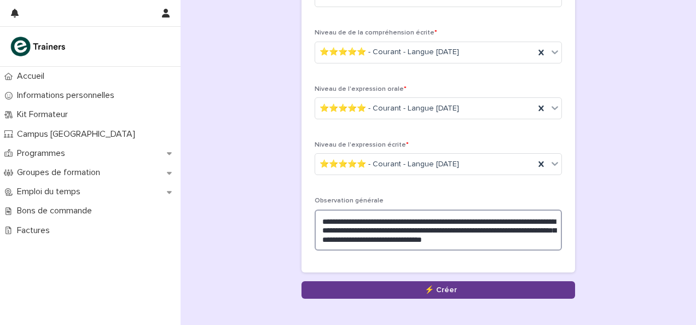
type textarea "**********"
click at [444, 286] on button "Save" at bounding box center [438, 290] width 274 height 18
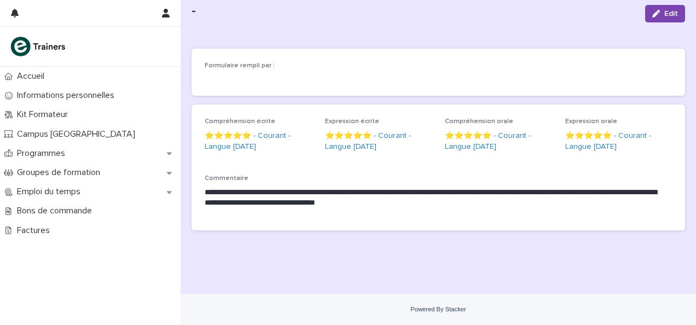
scroll to position [48, 0]
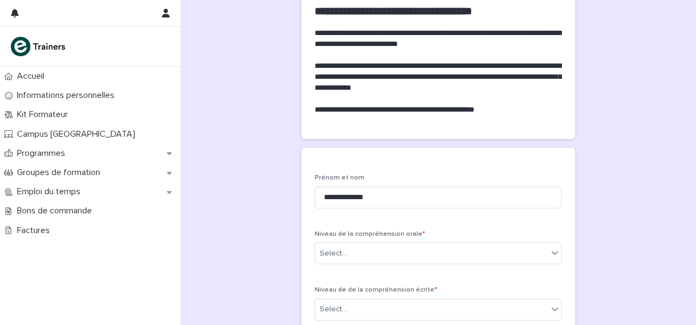
scroll to position [164, 0]
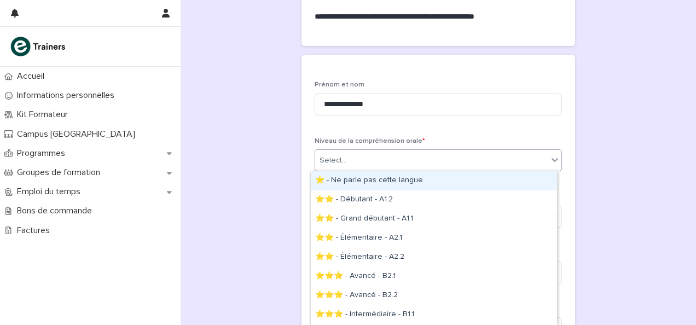
click at [361, 161] on div "Select..." at bounding box center [431, 161] width 233 height 18
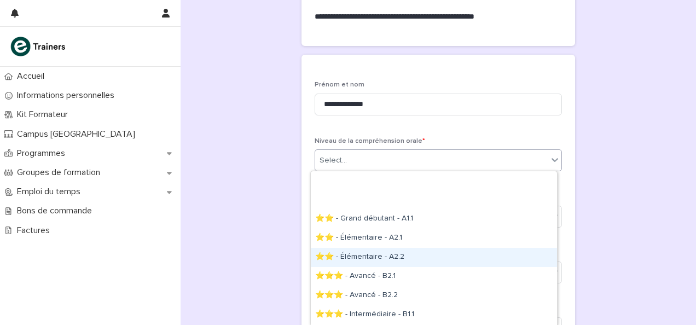
scroll to position [76, 0]
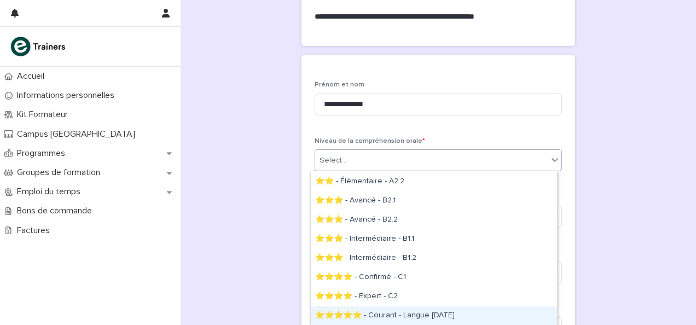
click at [390, 310] on div "⭐⭐⭐⭐⭐ - Courant - Langue [DATE]" at bounding box center [434, 315] width 246 height 19
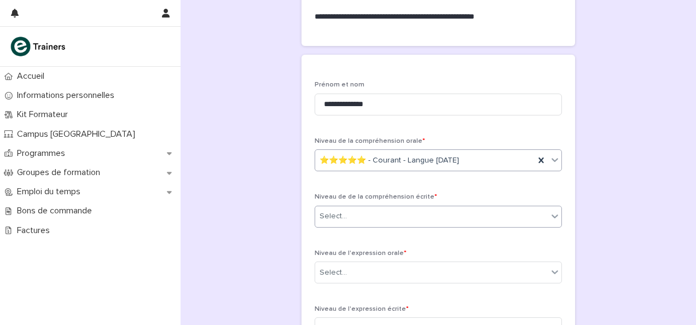
click at [367, 222] on div "Select..." at bounding box center [431, 216] width 233 height 18
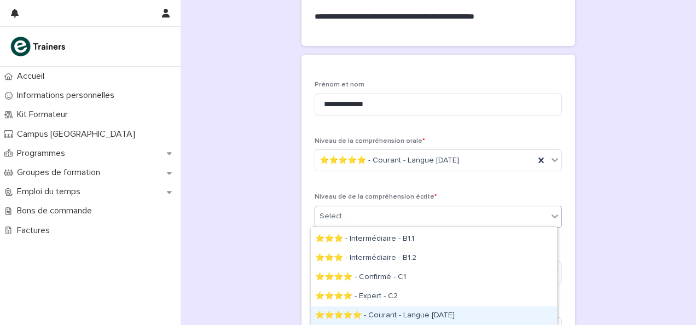
click at [393, 315] on div "⭐⭐⭐⭐⭐ - Courant - Langue [DATE]" at bounding box center [434, 315] width 246 height 19
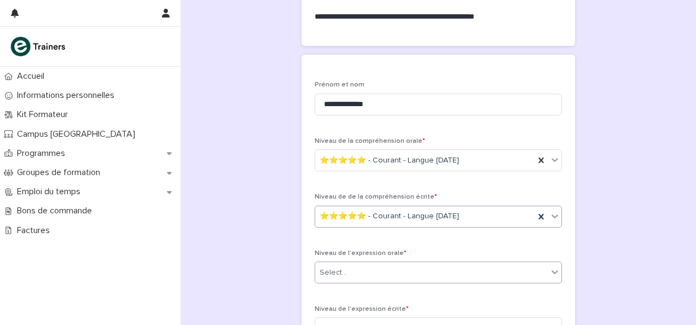
click at [392, 272] on div "Select..." at bounding box center [431, 273] width 233 height 18
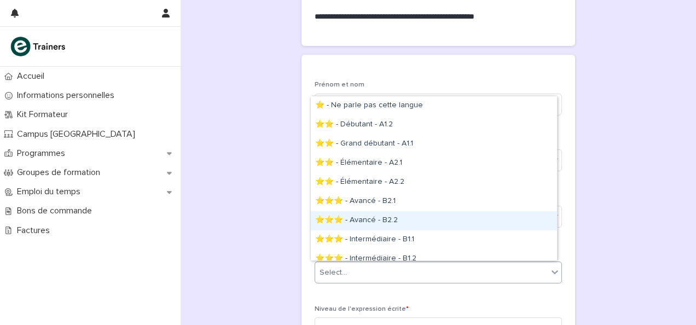
scroll to position [66, 0]
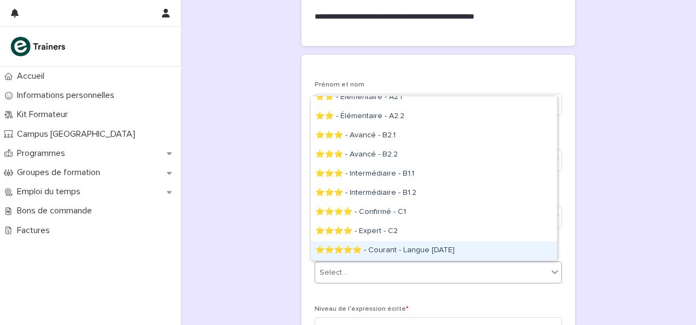
click at [401, 251] on div "⭐⭐⭐⭐⭐ - Courant - Langue [DATE]" at bounding box center [434, 250] width 246 height 19
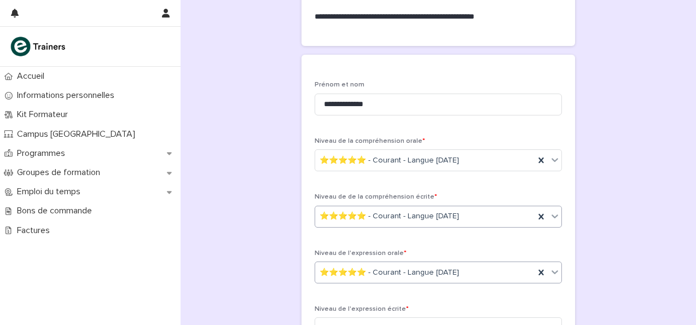
scroll to position [328, 0]
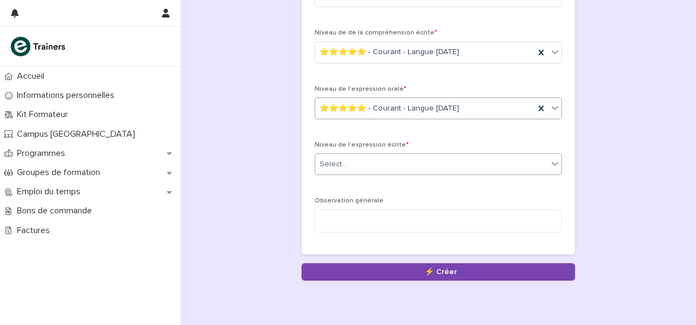
click at [374, 158] on div "Select..." at bounding box center [431, 164] width 233 height 18
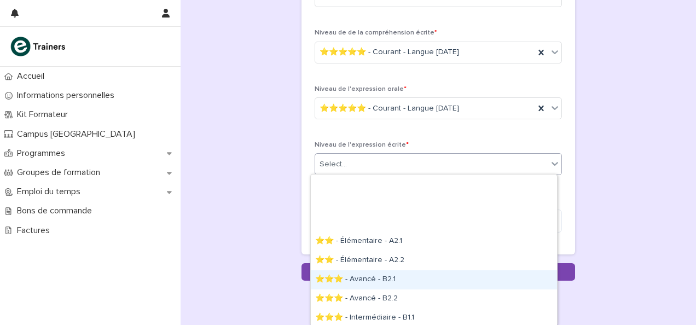
scroll to position [78, 0]
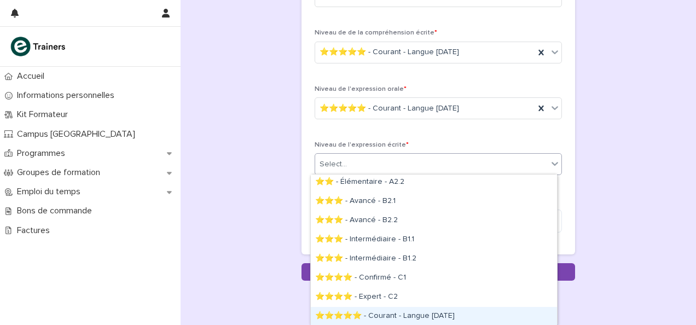
click at [407, 307] on div "⭐⭐⭐⭐⭐ - Courant - Langue [DATE]" at bounding box center [434, 316] width 246 height 19
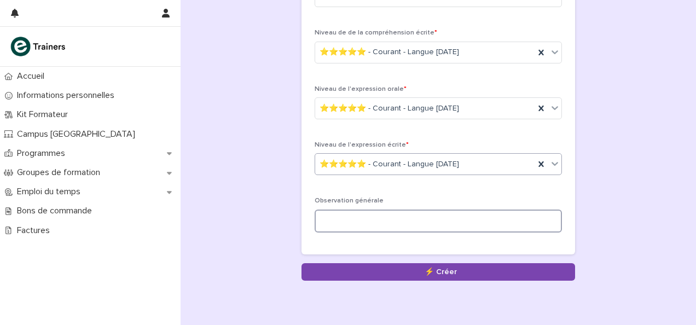
click at [387, 222] on textarea at bounding box center [438, 221] width 247 height 23
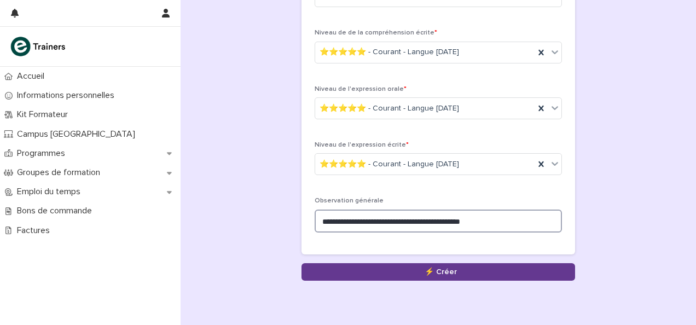
type textarea "**********"
click at [405, 267] on button "Save" at bounding box center [438, 272] width 274 height 18
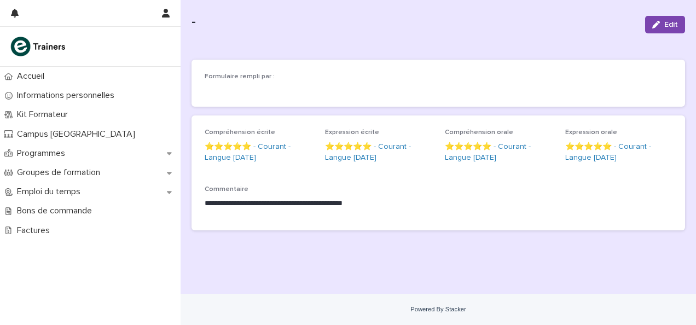
scroll to position [38, 0]
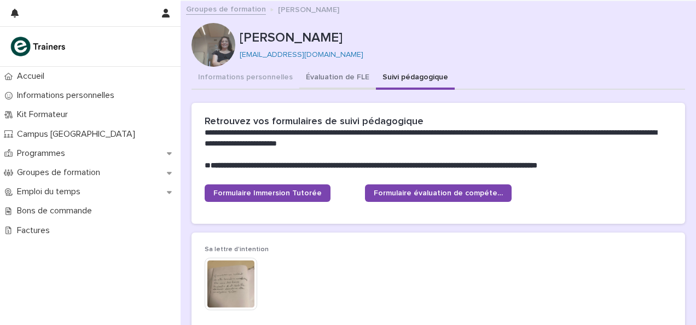
click at [317, 81] on button "Évaluation de FLE" at bounding box center [337, 78] width 77 height 23
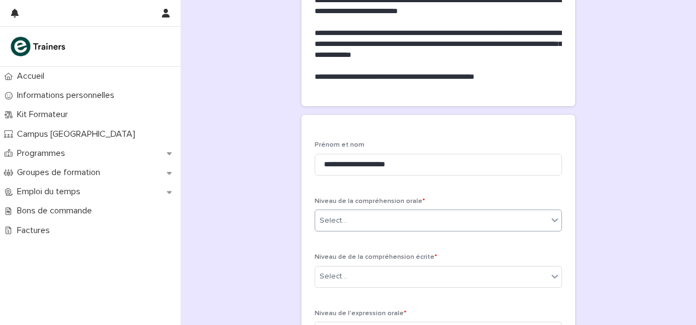
scroll to position [164, 0]
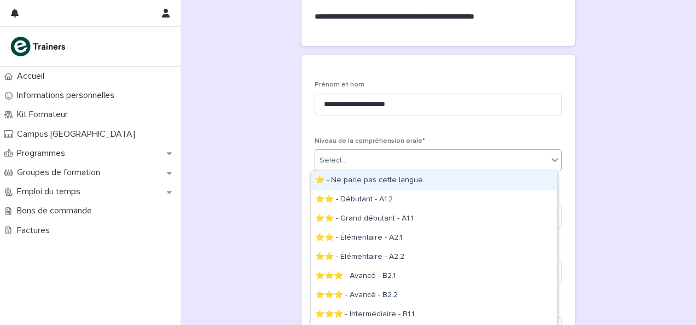
click at [370, 154] on div "Select..." at bounding box center [431, 161] width 233 height 18
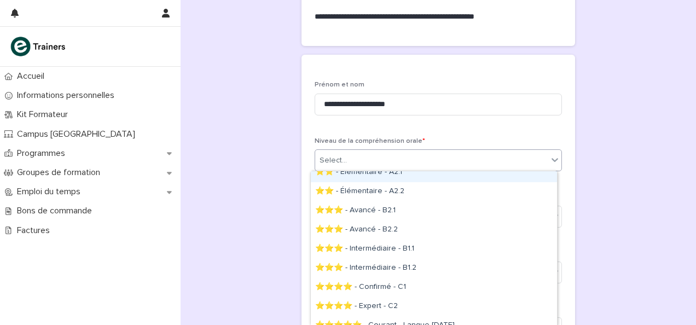
scroll to position [76, 0]
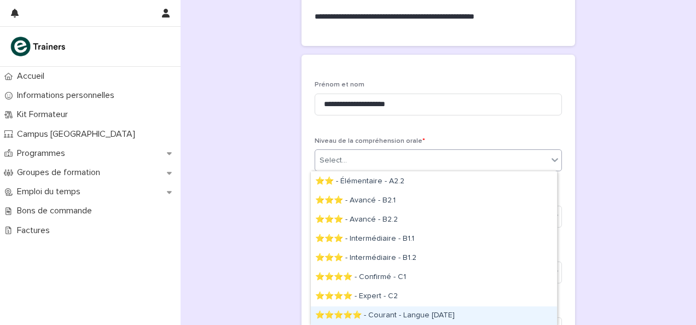
click at [389, 315] on div "⭐⭐⭐⭐⭐ - Courant - Langue [DATE]" at bounding box center [434, 315] width 246 height 19
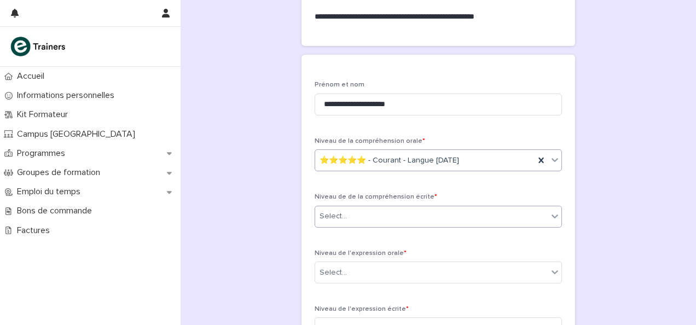
click at [375, 219] on div "Select..." at bounding box center [431, 216] width 233 height 18
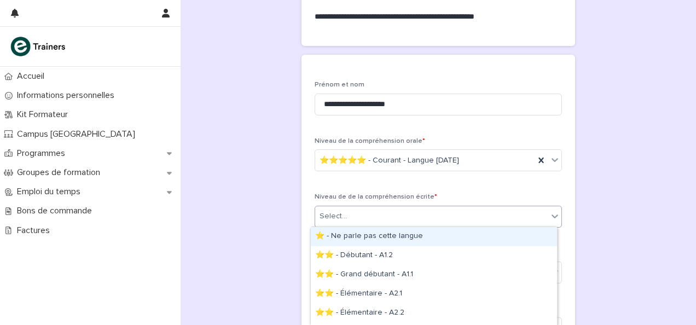
scroll to position [131, 0]
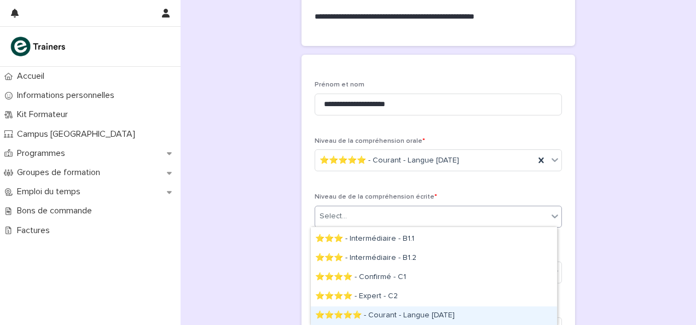
click at [385, 311] on div "⭐⭐⭐⭐⭐ - Courant - Langue [DATE]" at bounding box center [434, 315] width 246 height 19
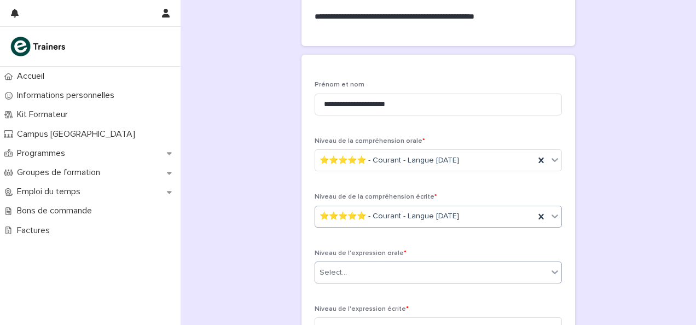
click at [370, 268] on div "Select..." at bounding box center [431, 273] width 233 height 18
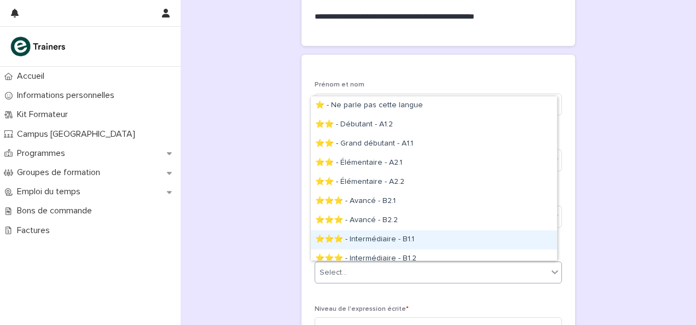
scroll to position [66, 0]
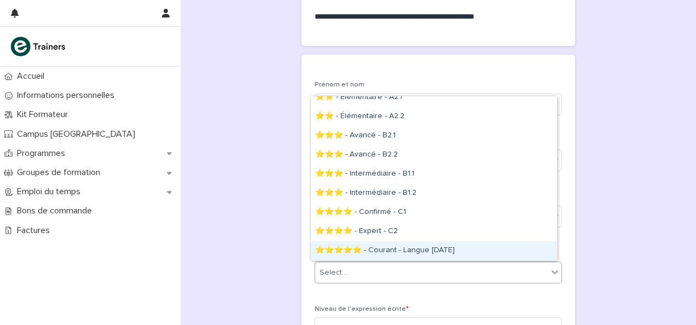
click at [372, 245] on div "⭐⭐⭐⭐⭐ - Courant - Langue [DATE]" at bounding box center [434, 250] width 246 height 19
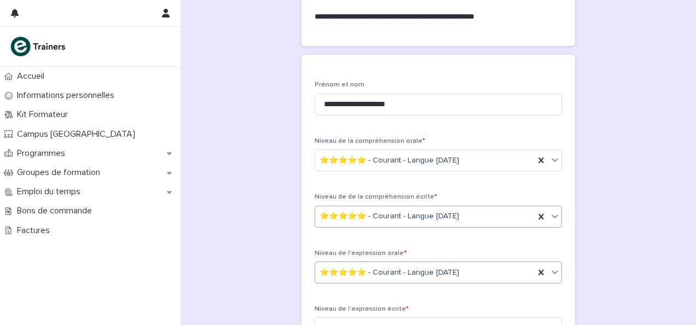
scroll to position [274, 0]
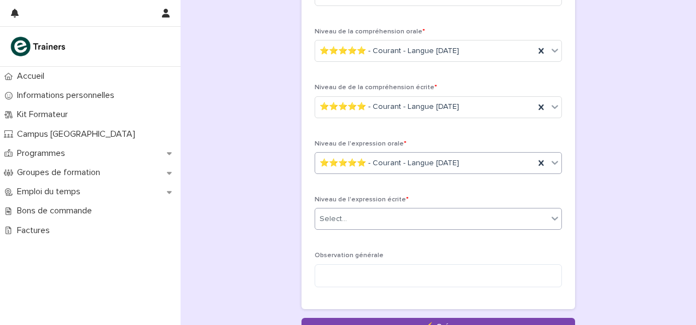
click at [354, 215] on div "Select..." at bounding box center [431, 219] width 233 height 18
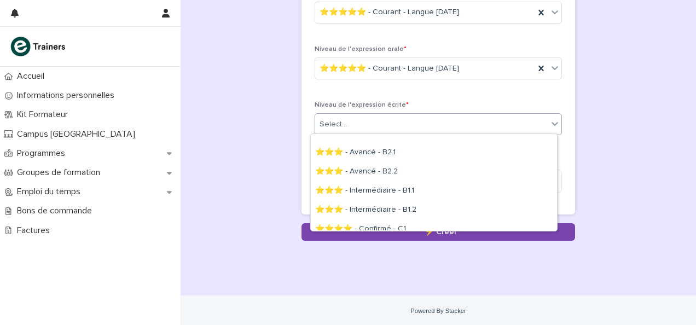
scroll to position [133, 0]
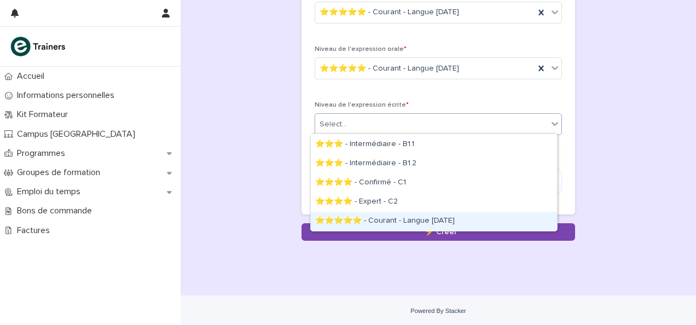
click at [381, 217] on div "⭐⭐⭐⭐⭐ - Courant - Langue natale" at bounding box center [434, 221] width 246 height 19
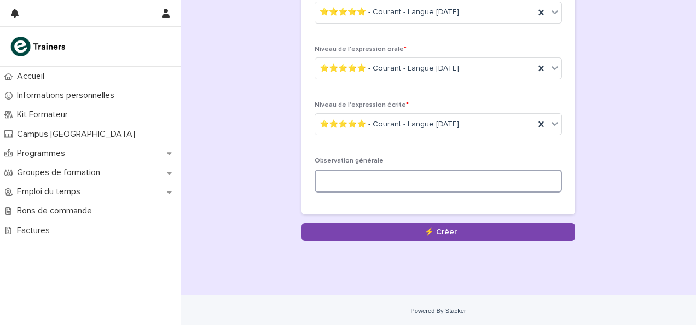
click at [371, 187] on textarea at bounding box center [438, 181] width 247 height 23
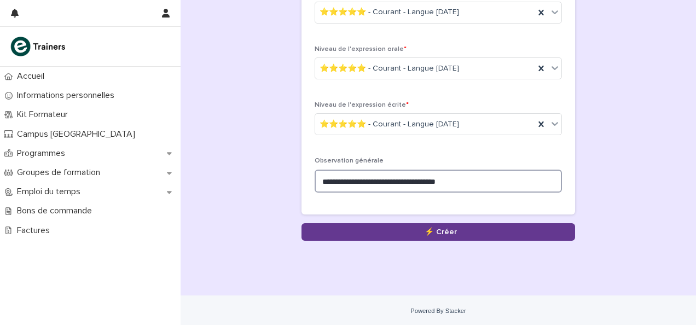
type textarea "**********"
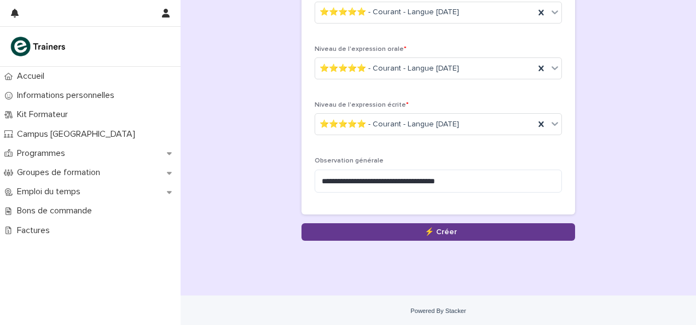
click at [391, 223] on button "Save" at bounding box center [438, 232] width 274 height 18
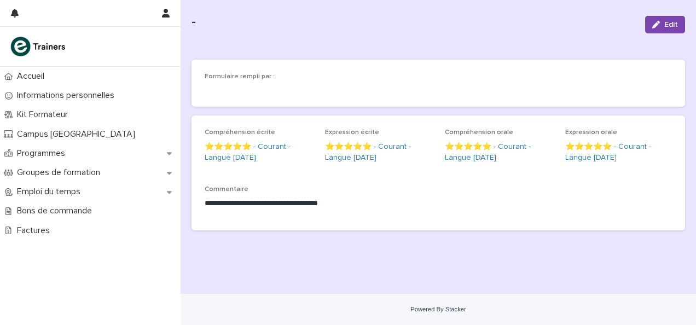
scroll to position [38, 0]
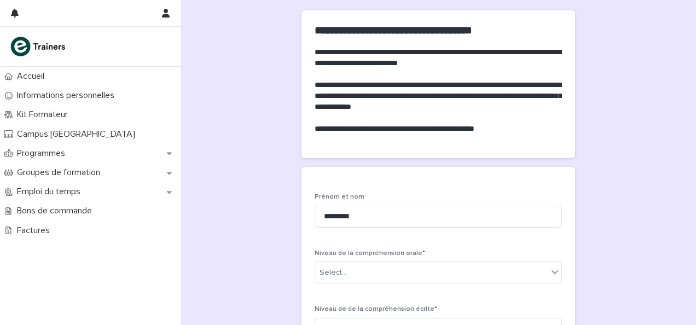
scroll to position [109, 0]
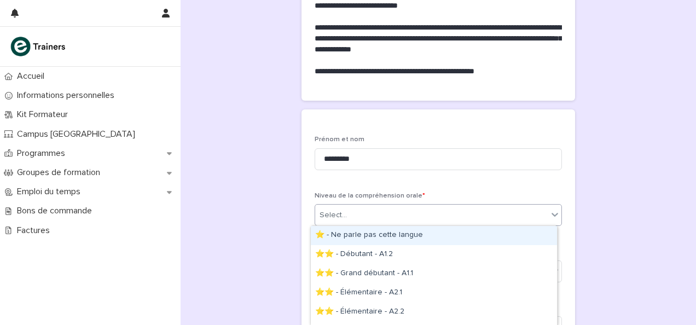
click at [372, 216] on div "Select..." at bounding box center [431, 215] width 233 height 18
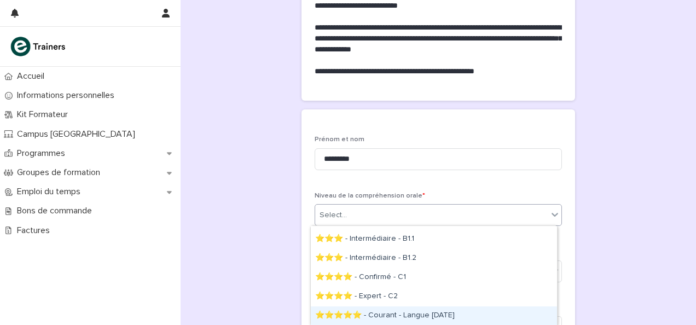
click at [394, 312] on div "⭐⭐⭐⭐⭐ - Courant - Langue [DATE]" at bounding box center [434, 315] width 246 height 19
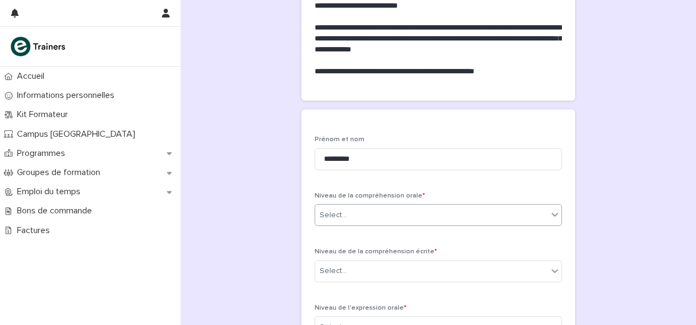
click at [248, 220] on div "**********" at bounding box center [439, 195] width 494 height 608
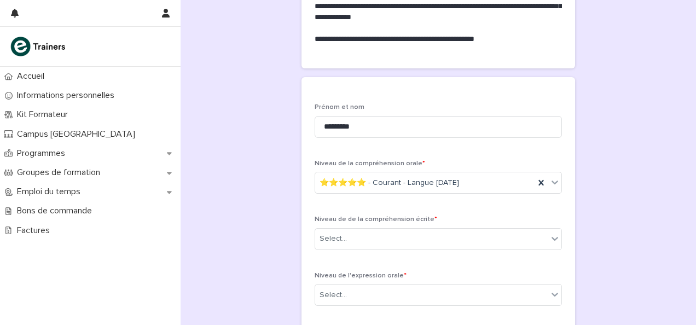
scroll to position [219, 0]
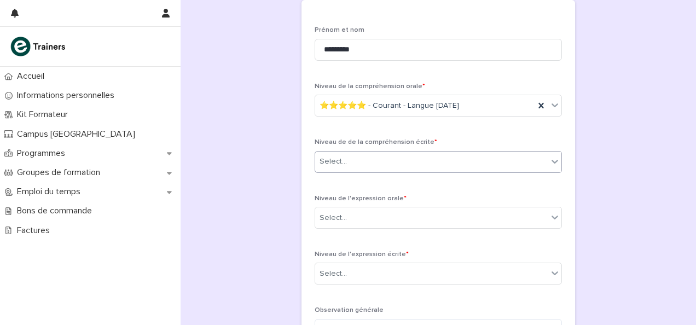
click at [359, 159] on div "Select..." at bounding box center [431, 162] width 233 height 18
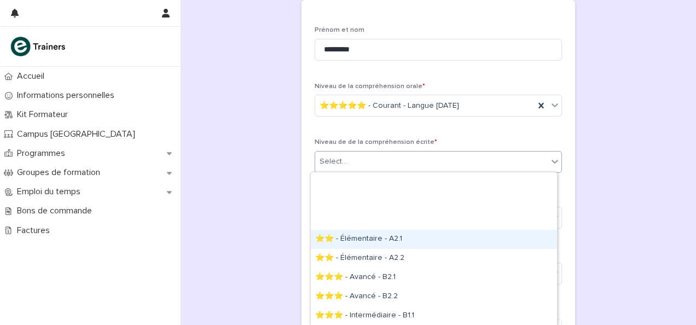
scroll to position [77, 0]
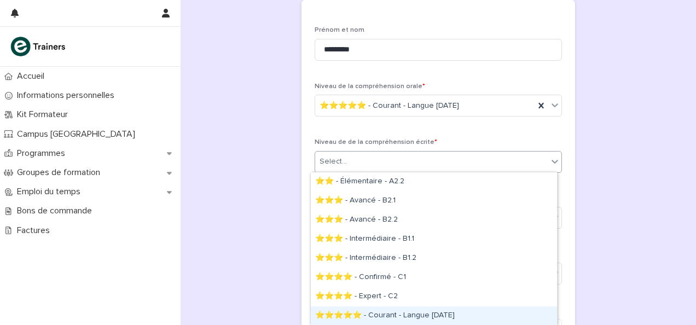
click at [407, 317] on div "⭐⭐⭐⭐⭐ - Courant - Langue natale" at bounding box center [434, 315] width 246 height 19
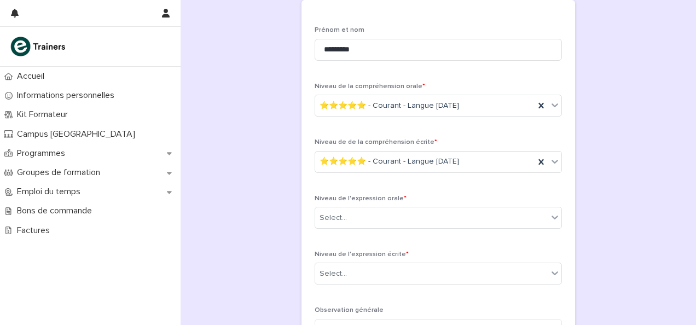
click at [255, 224] on div "**********" at bounding box center [439, 86] width 494 height 608
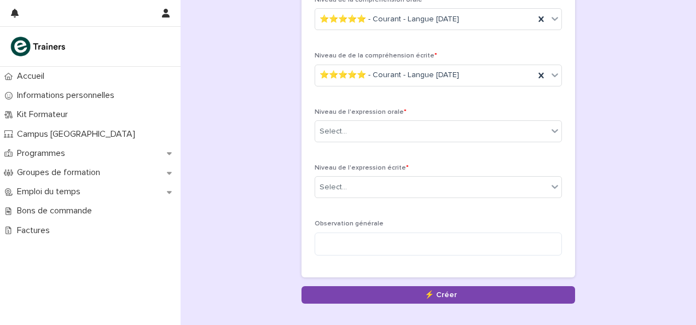
scroll to position [328, 0]
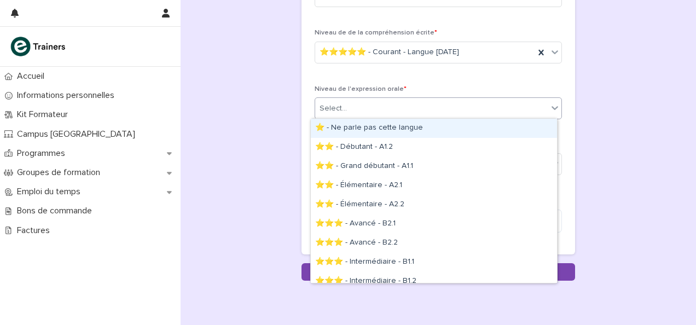
click at [354, 106] on div "Select..." at bounding box center [431, 109] width 233 height 18
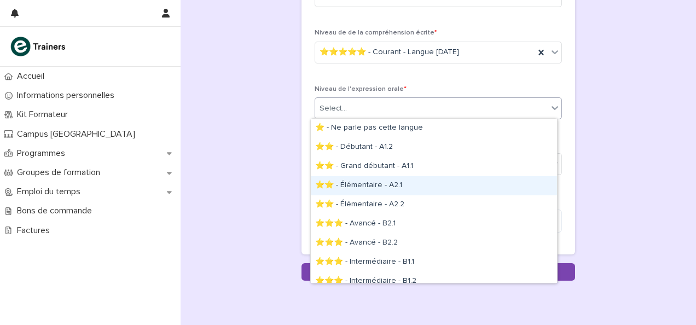
scroll to position [66, 0]
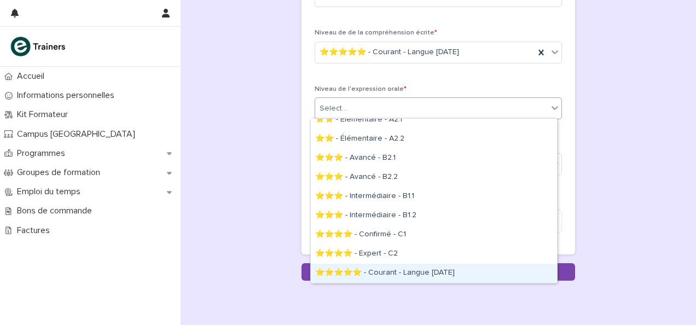
click at [409, 265] on div "⭐⭐⭐⭐⭐ - Courant - Langue natale" at bounding box center [434, 273] width 246 height 19
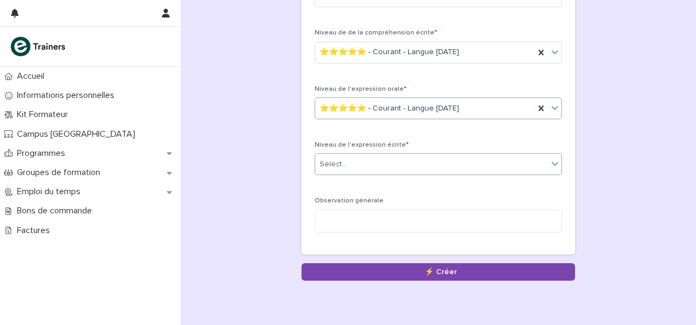
click at [367, 165] on div "Select..." at bounding box center [431, 164] width 233 height 18
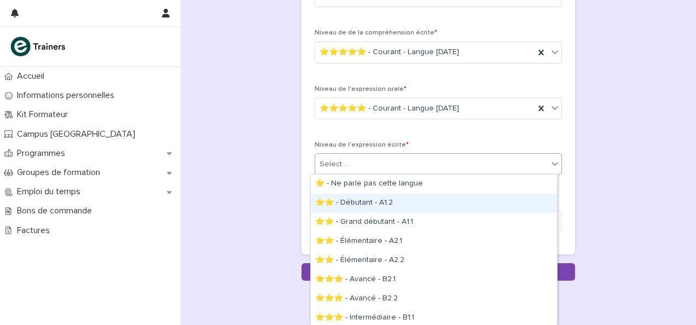
scroll to position [78, 0]
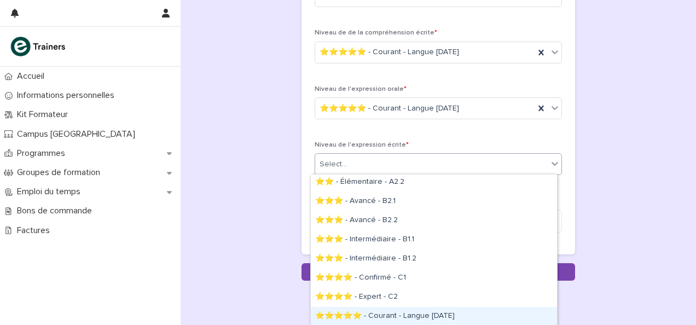
click at [409, 310] on div "⭐⭐⭐⭐⭐ - Courant - Langue natale" at bounding box center [434, 316] width 246 height 19
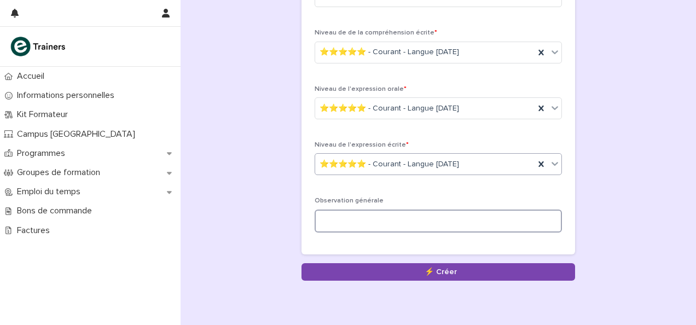
click at [374, 218] on textarea at bounding box center [438, 221] width 247 height 23
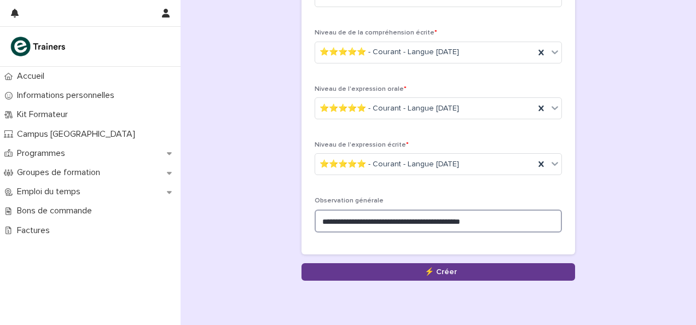
type textarea "**********"
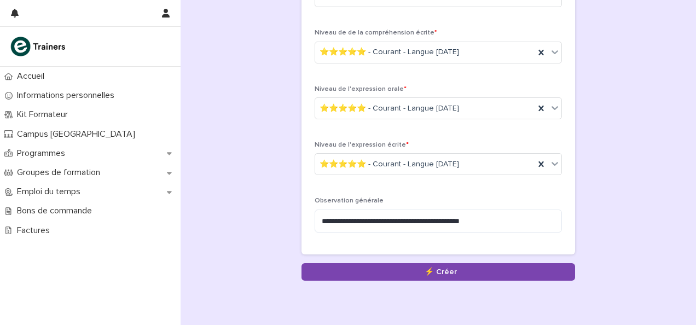
click at [344, 265] on button "Save" at bounding box center [438, 272] width 274 height 18
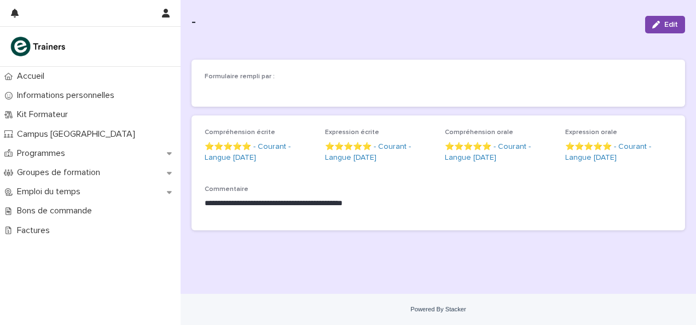
scroll to position [38, 0]
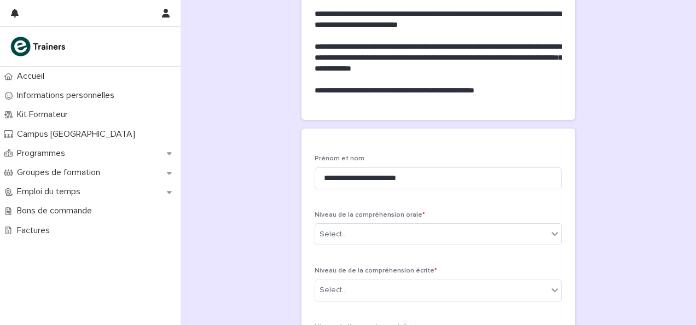
scroll to position [164, 0]
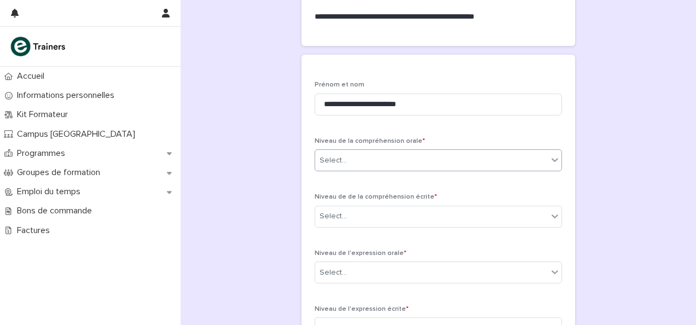
click at [361, 169] on div "Select..." at bounding box center [431, 161] width 233 height 18
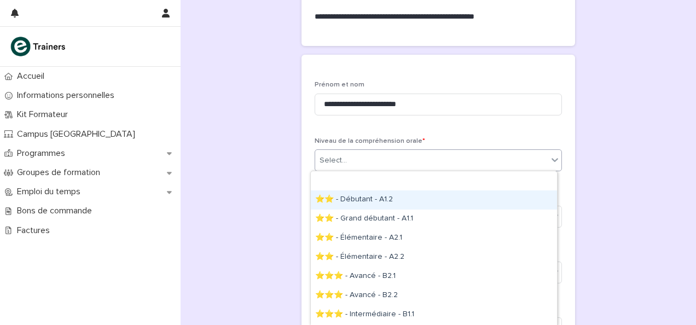
scroll to position [76, 0]
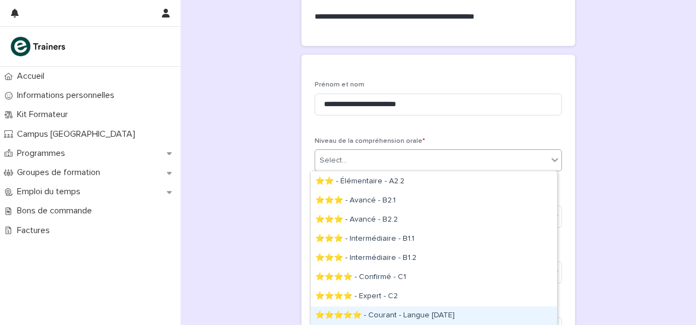
click at [394, 316] on div "⭐⭐⭐⭐⭐ - Courant - Langue [DATE]" at bounding box center [434, 315] width 246 height 19
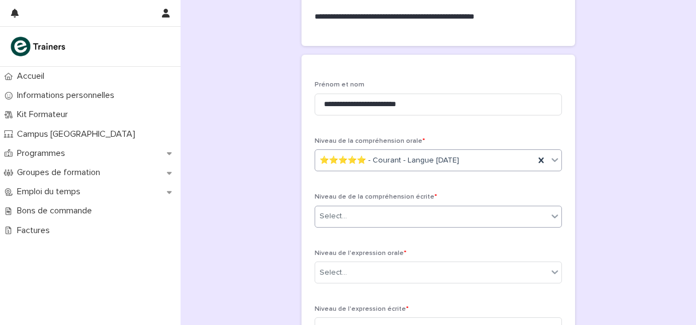
click at [371, 217] on div "Select..." at bounding box center [431, 216] width 233 height 18
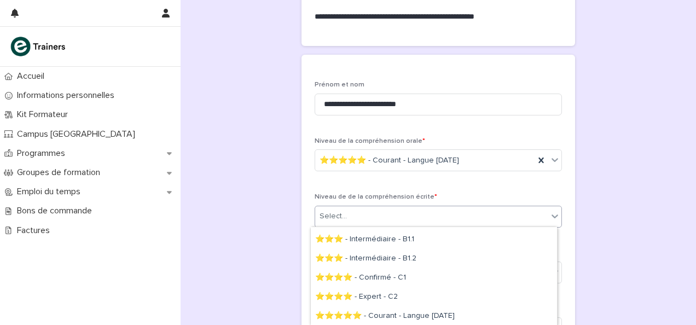
scroll to position [131, 0]
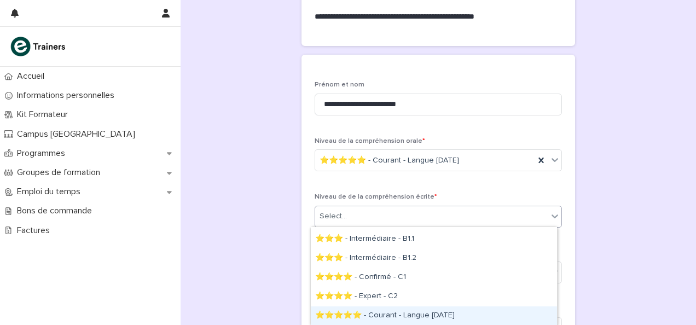
drag, startPoint x: 406, startPoint y: 305, endPoint x: 406, endPoint y: 312, distance: 6.6
click at [406, 312] on div "⭐⭐⭐⭐⭐ - Courant - Langue natale" at bounding box center [434, 315] width 246 height 19
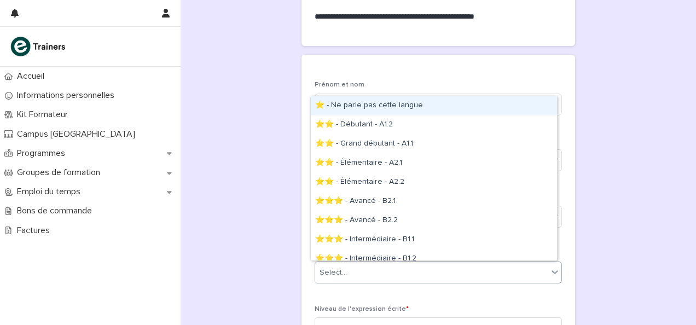
click at [392, 269] on div "Select..." at bounding box center [431, 273] width 233 height 18
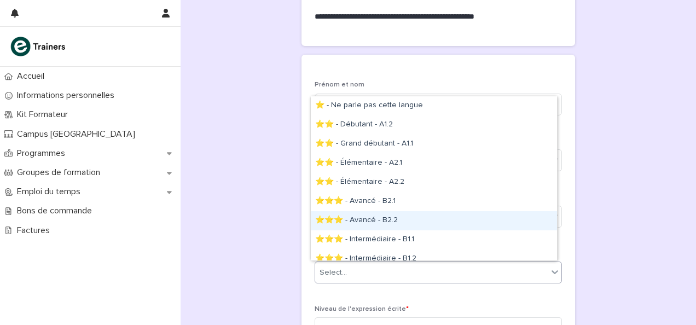
scroll to position [66, 0]
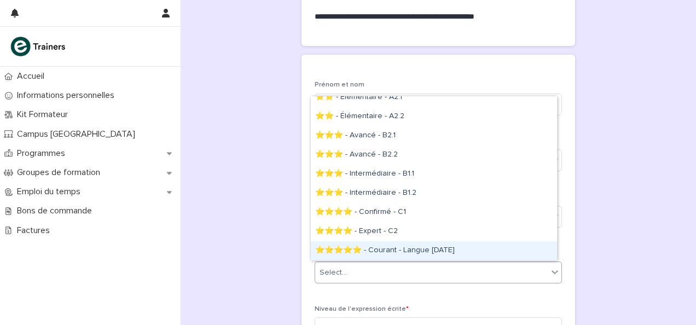
click at [389, 242] on div "⭐⭐⭐⭐⭐ - Courant - Langue natale" at bounding box center [434, 250] width 246 height 19
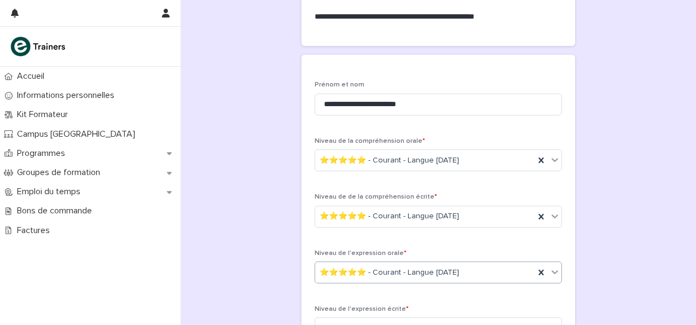
click at [255, 222] on div "**********" at bounding box center [439, 140] width 494 height 608
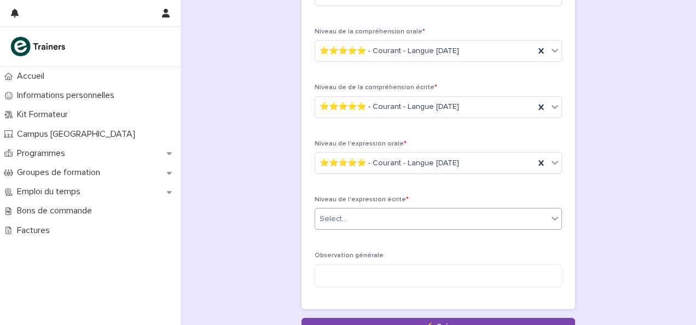
click at [335, 217] on div "Select..." at bounding box center [333, 218] width 27 height 11
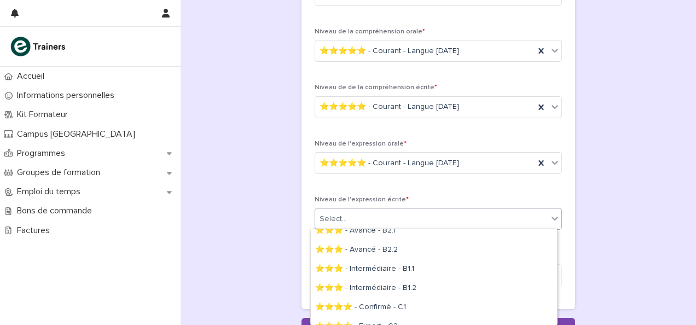
scroll to position [133, 0]
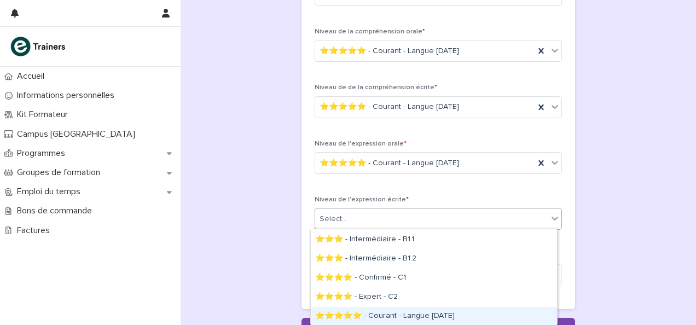
click at [392, 317] on div "⭐⭐⭐⭐⭐ - Courant - Langue natale" at bounding box center [434, 316] width 246 height 19
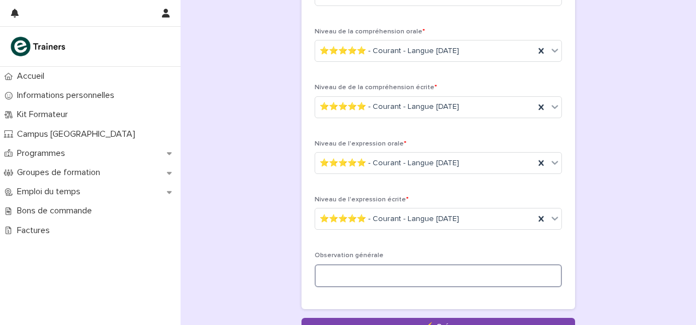
click at [349, 272] on textarea at bounding box center [438, 275] width 247 height 23
type textarea "**********"
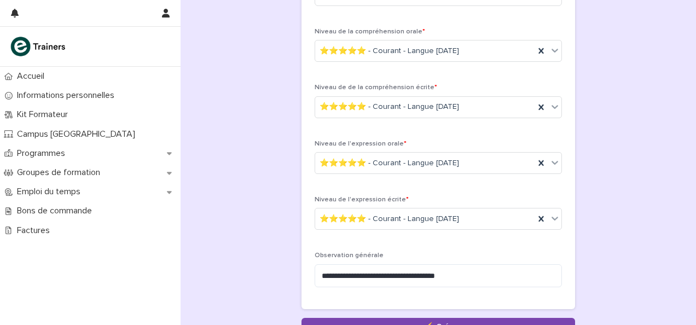
click at [575, 252] on div "**********" at bounding box center [439, 31] width 494 height 608
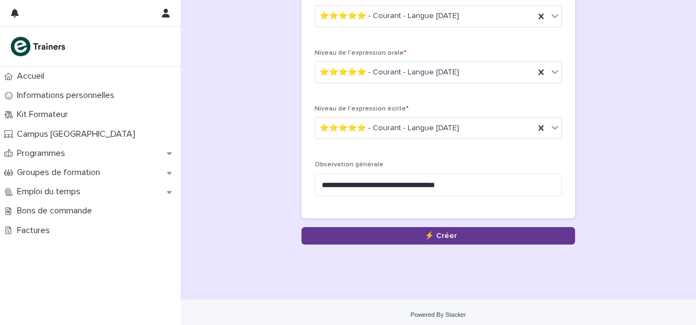
scroll to position [368, 0]
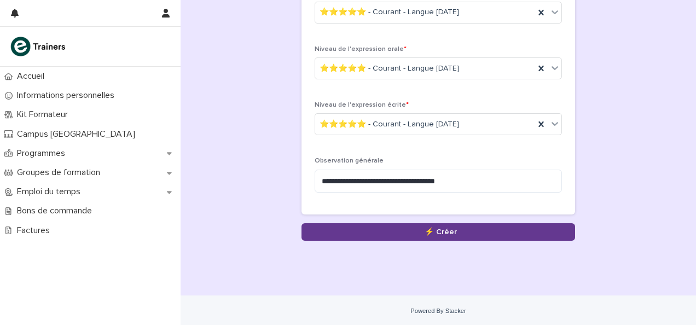
click at [487, 230] on button "Save" at bounding box center [438, 232] width 274 height 18
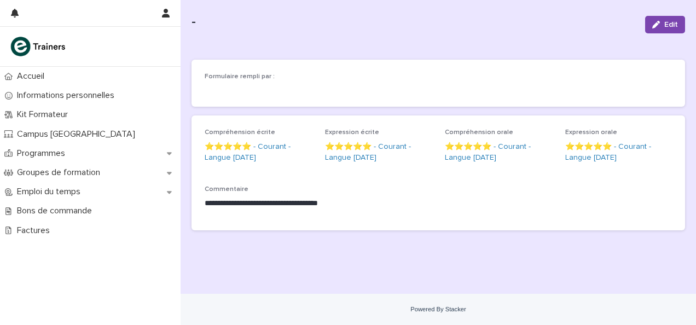
scroll to position [38, 0]
